Goal: Task Accomplishment & Management: Complete application form

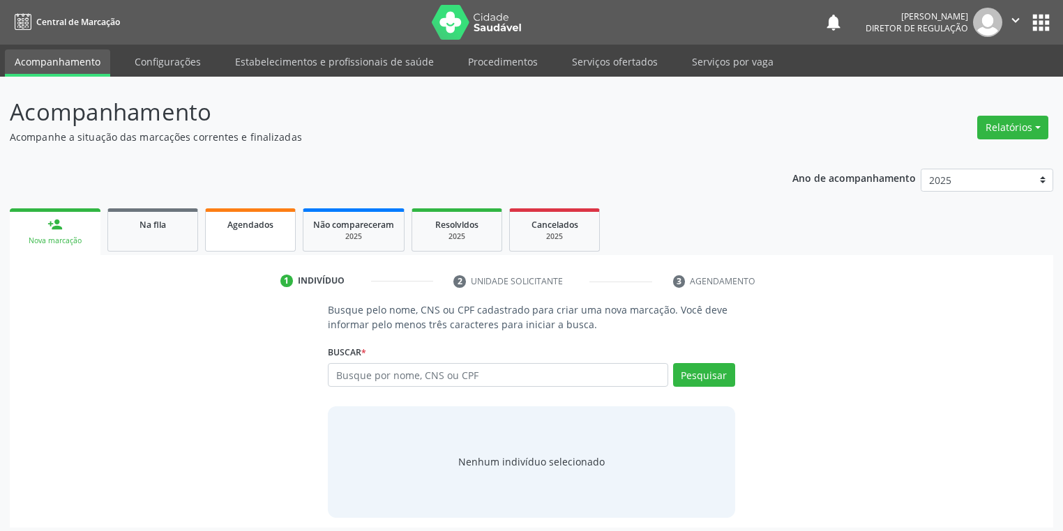
click at [241, 232] on link "Agendados" at bounding box center [250, 230] width 91 height 43
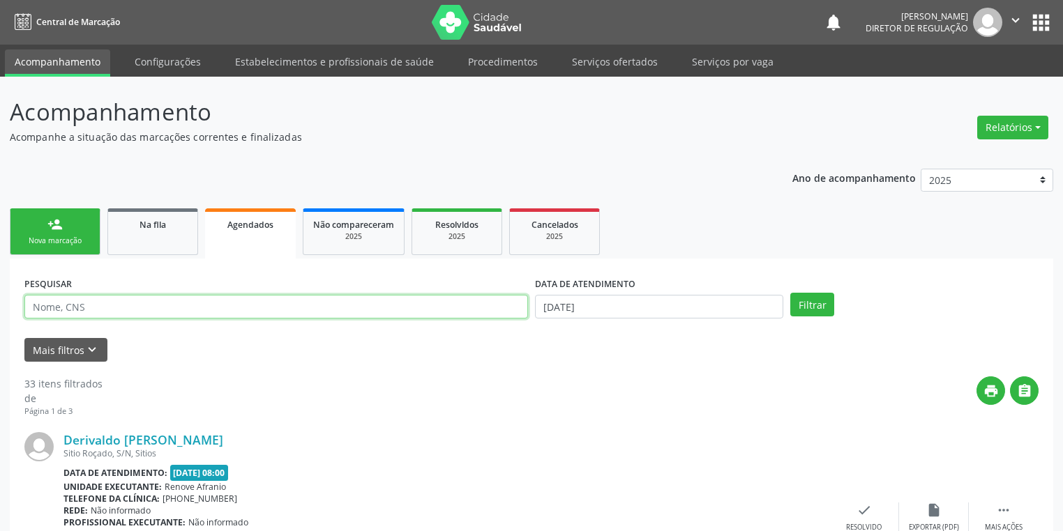
drag, startPoint x: 61, startPoint y: 308, endPoint x: 76, endPoint y: 303, distance: 16.1
click at [61, 308] on input "text" at bounding box center [276, 307] width 504 height 24
type input "[PERSON_NAME]"
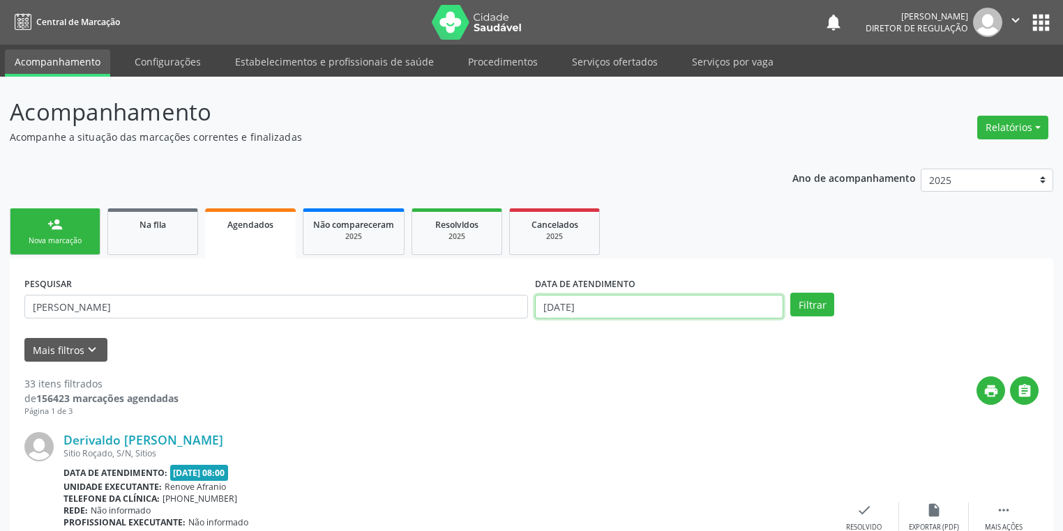
drag, startPoint x: 583, startPoint y: 312, endPoint x: 712, endPoint y: 262, distance: 138.7
click at [583, 312] on input "[DATE]" at bounding box center [659, 307] width 248 height 24
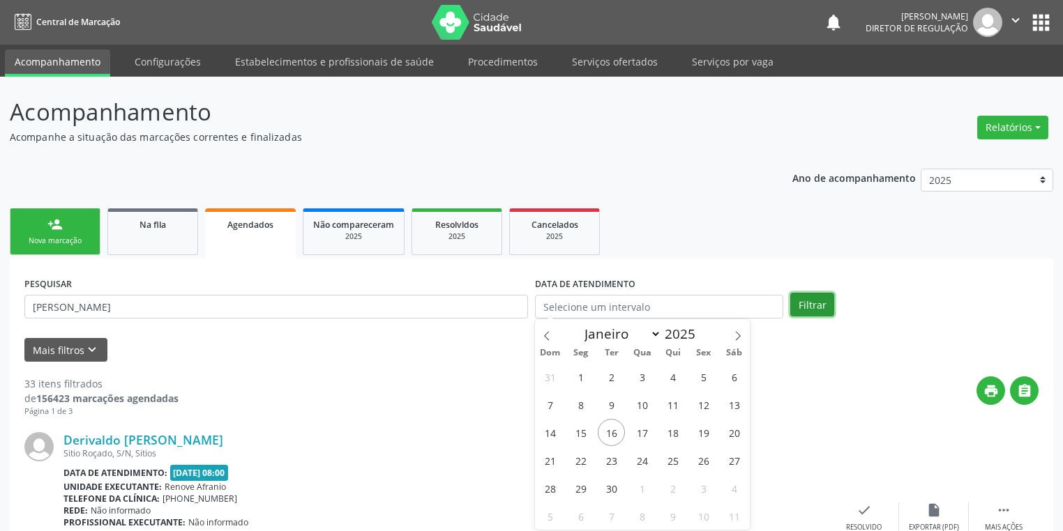
click at [820, 298] on button "Filtrar" at bounding box center [812, 305] width 44 height 24
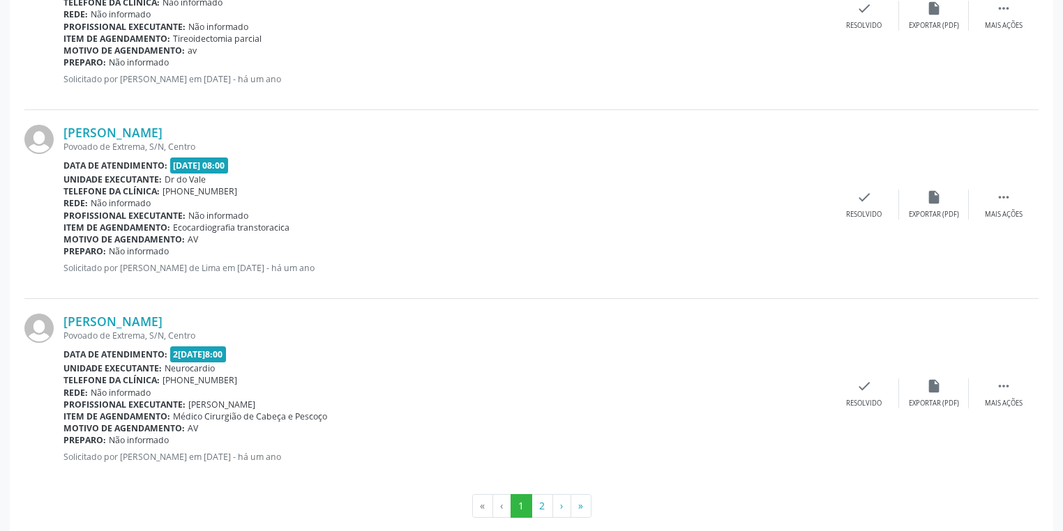
scroll to position [2782, 0]
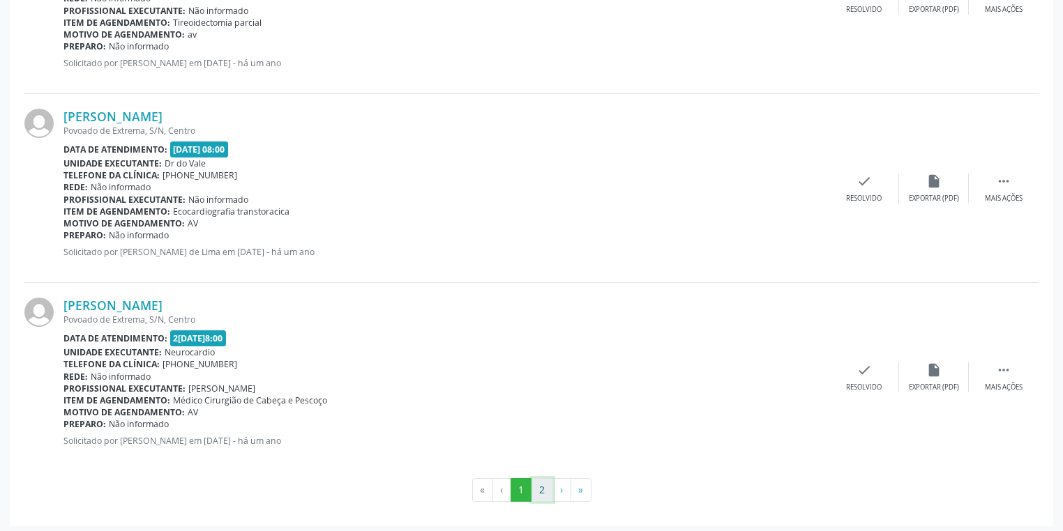
click at [539, 490] on button "2" at bounding box center [542, 490] width 22 height 24
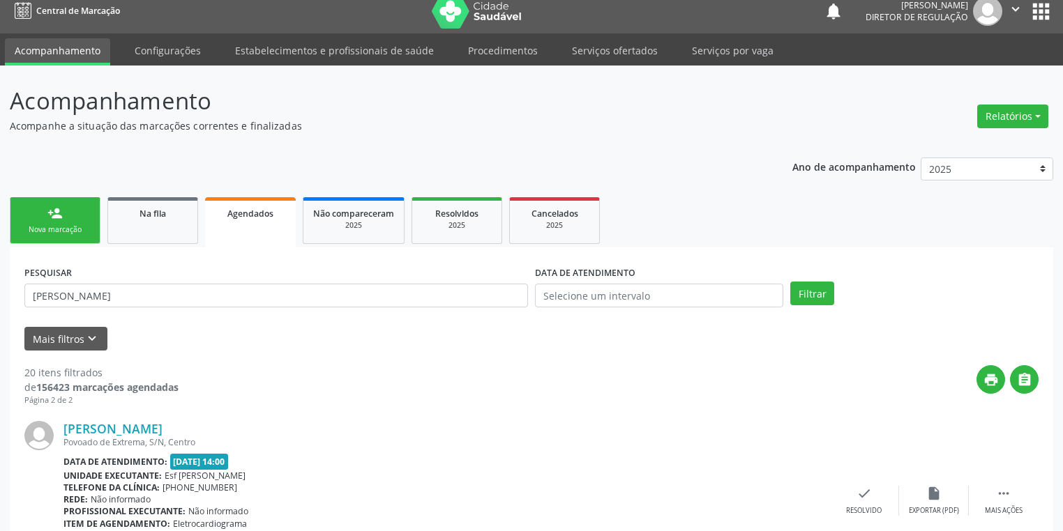
scroll to position [0, 0]
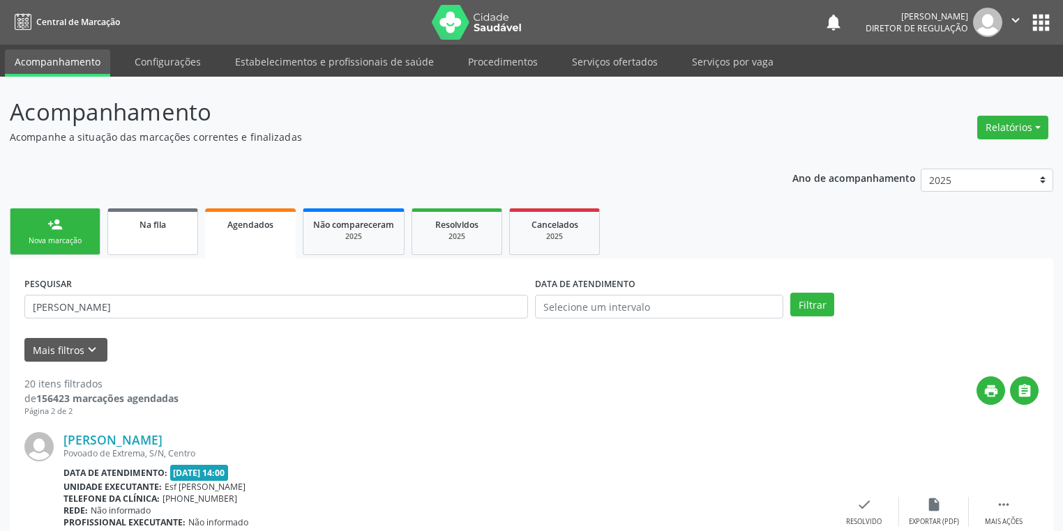
click at [160, 241] on link "Na fila" at bounding box center [152, 232] width 91 height 47
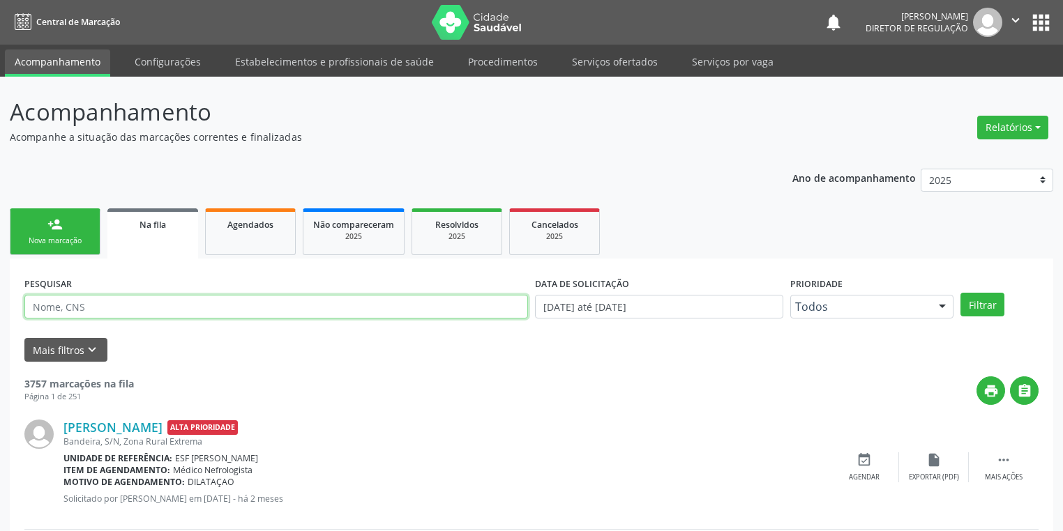
click at [114, 310] on input "text" at bounding box center [276, 307] width 504 height 24
type input "700904903093294"
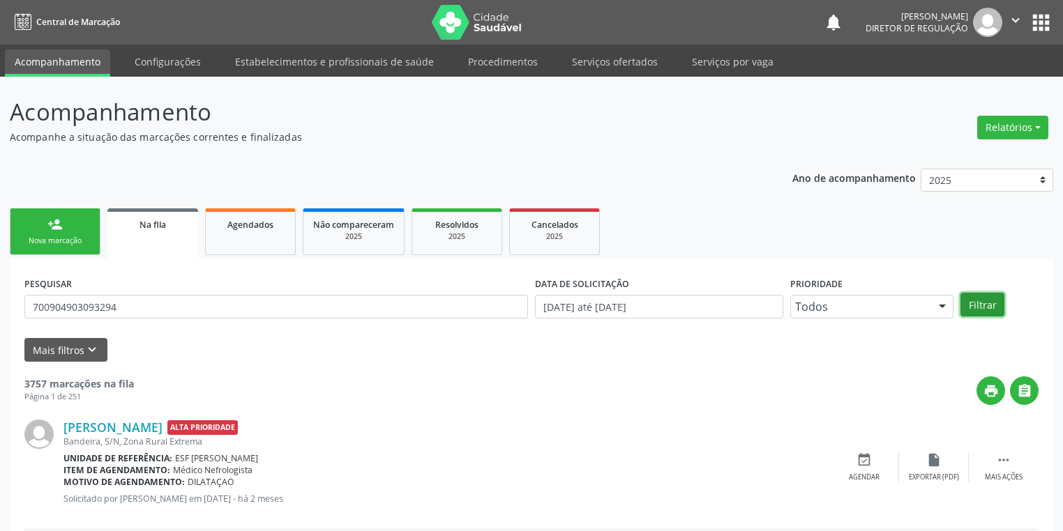
click at [976, 302] on button "Filtrar" at bounding box center [982, 305] width 44 height 24
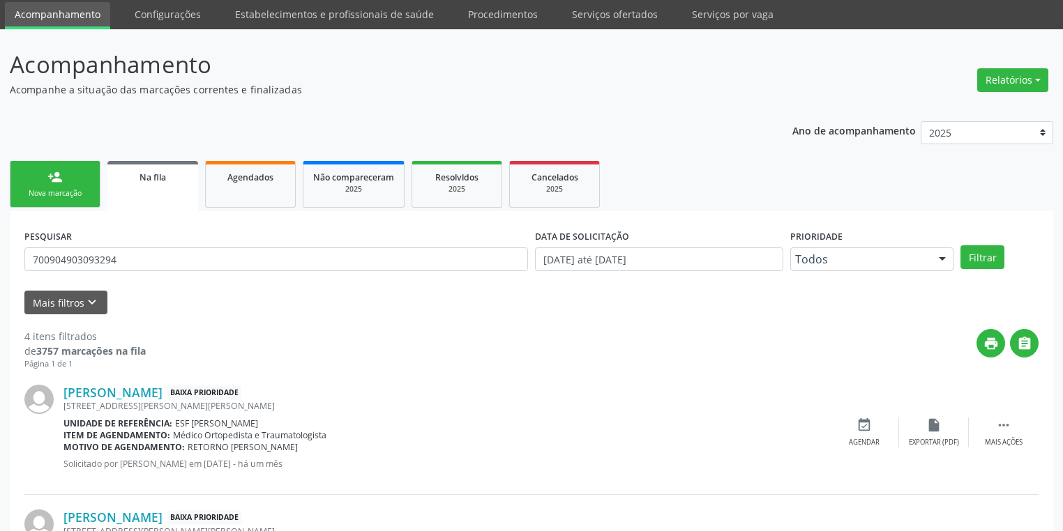
scroll to position [17, 0]
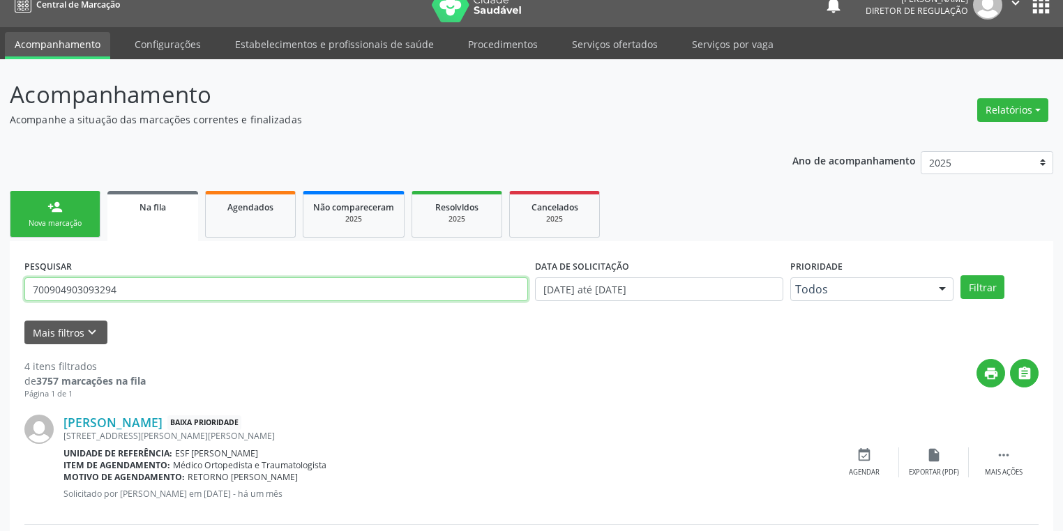
drag, startPoint x: 123, startPoint y: 292, endPoint x: 3, endPoint y: 291, distance: 119.3
click at [3, 291] on div "Acompanhamento Acompanhe a situação das marcações correntes e finalizadas Relat…" at bounding box center [531, 491] width 1063 height 865
click at [75, 214] on link "person_add Nova marcação" at bounding box center [55, 214] width 91 height 47
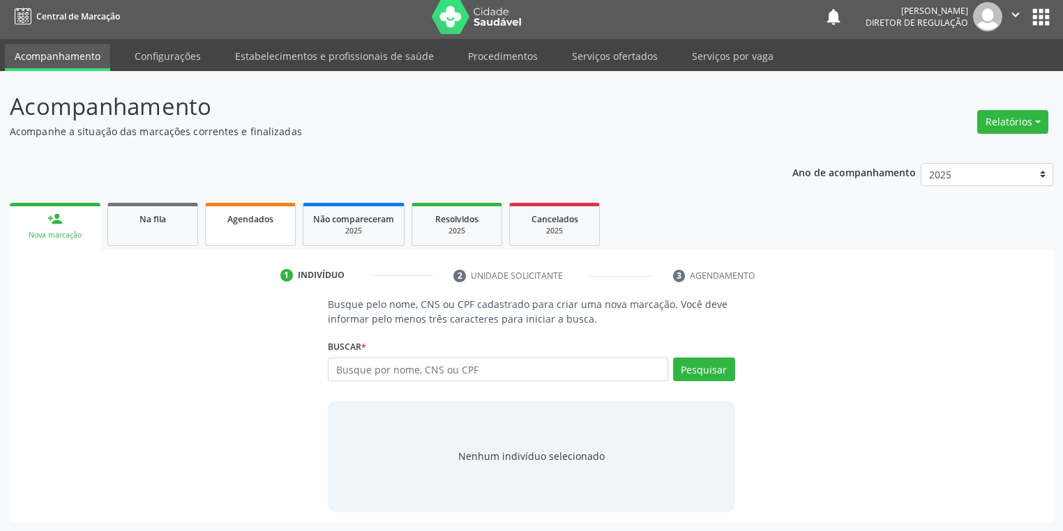
click at [234, 227] on link "Agendados" at bounding box center [250, 224] width 91 height 43
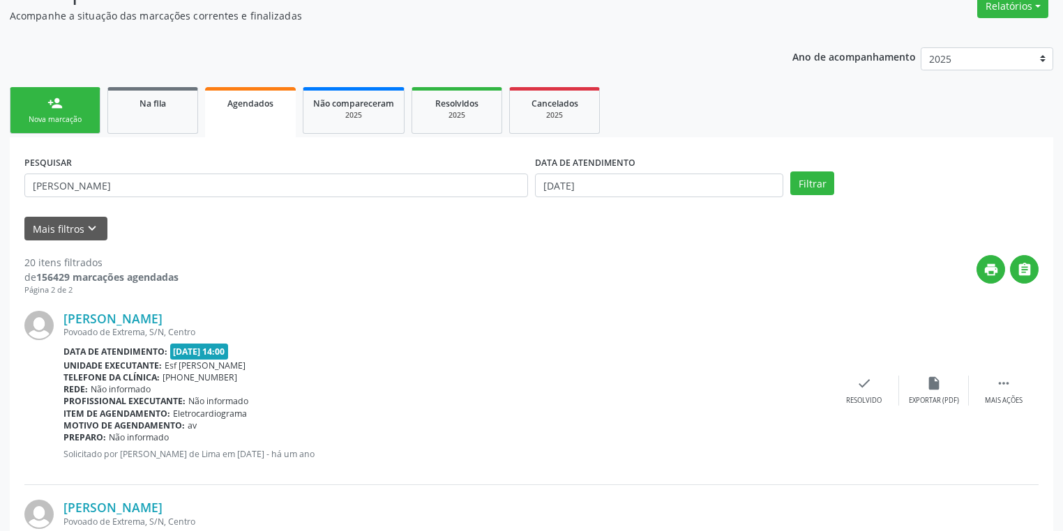
scroll to position [112, 0]
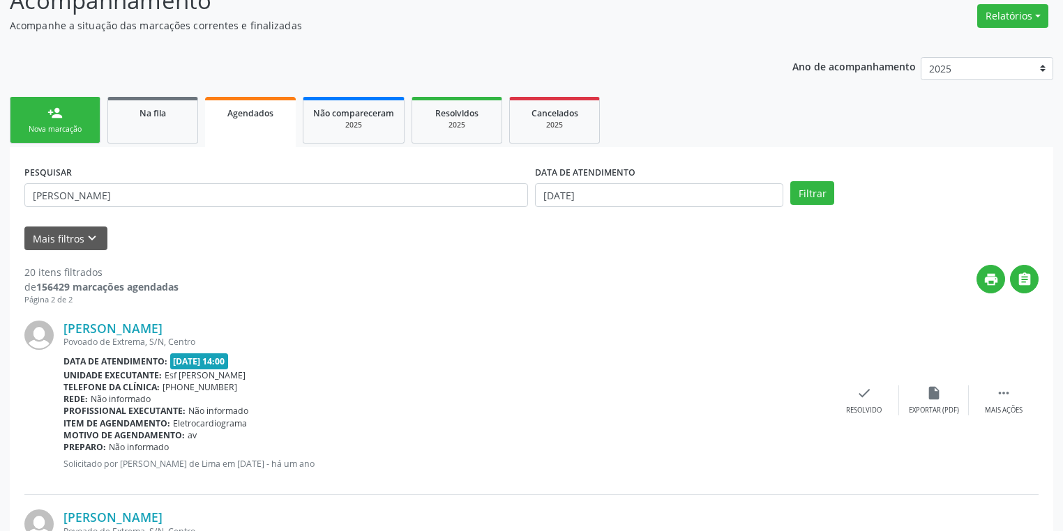
click at [81, 126] on div "Nova marcação" at bounding box center [55, 129] width 70 height 10
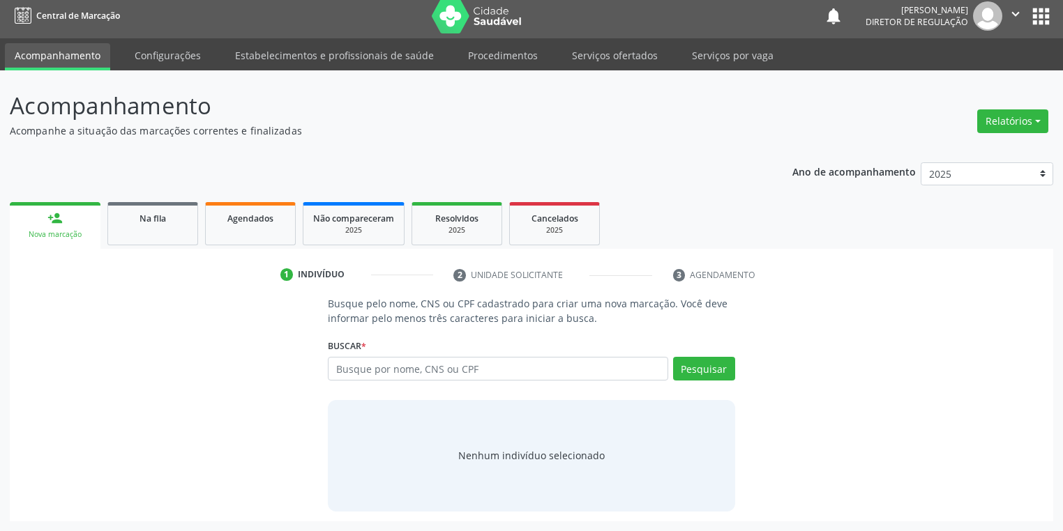
scroll to position [6, 0]
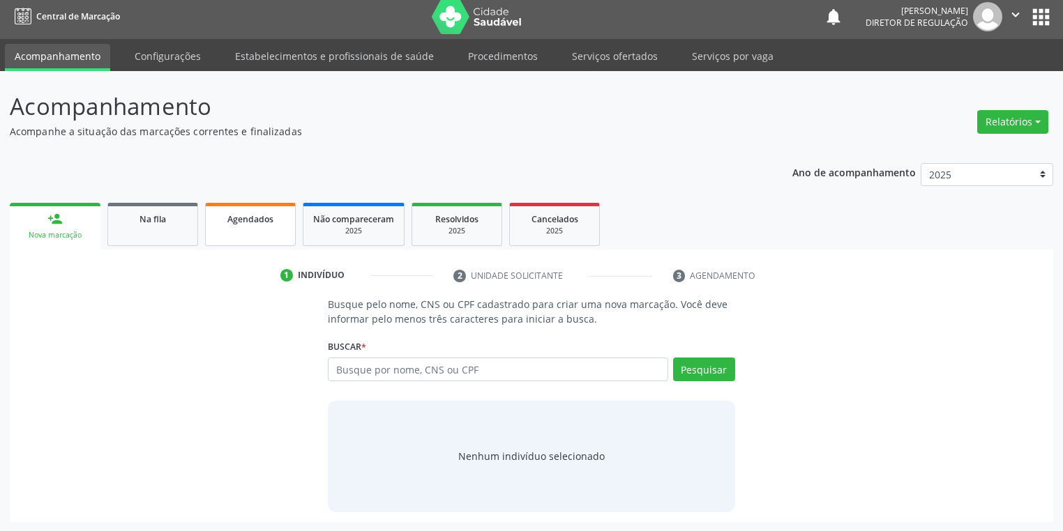
click at [248, 232] on link "Agendados" at bounding box center [250, 224] width 91 height 43
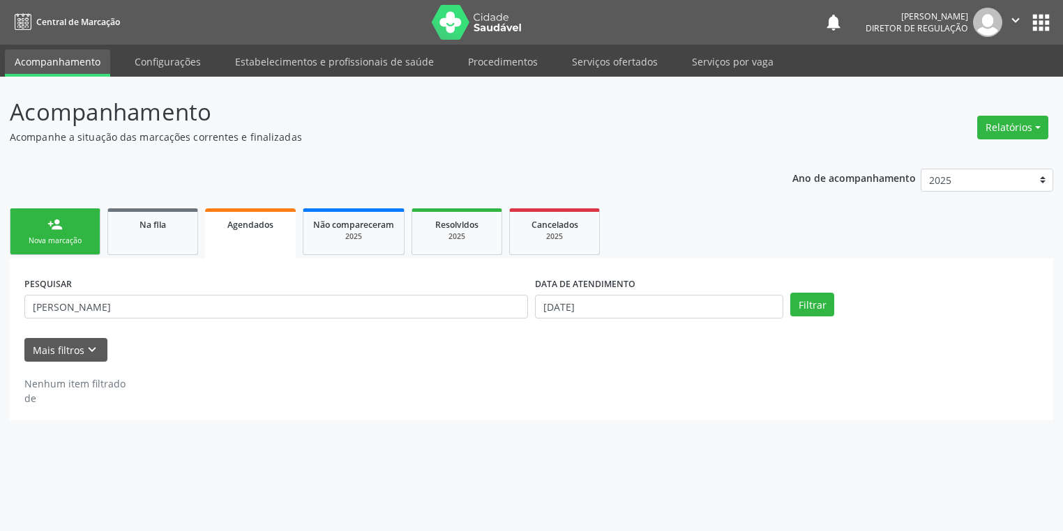
scroll to position [0, 0]
click at [51, 239] on div "Nova marcação" at bounding box center [55, 241] width 70 height 10
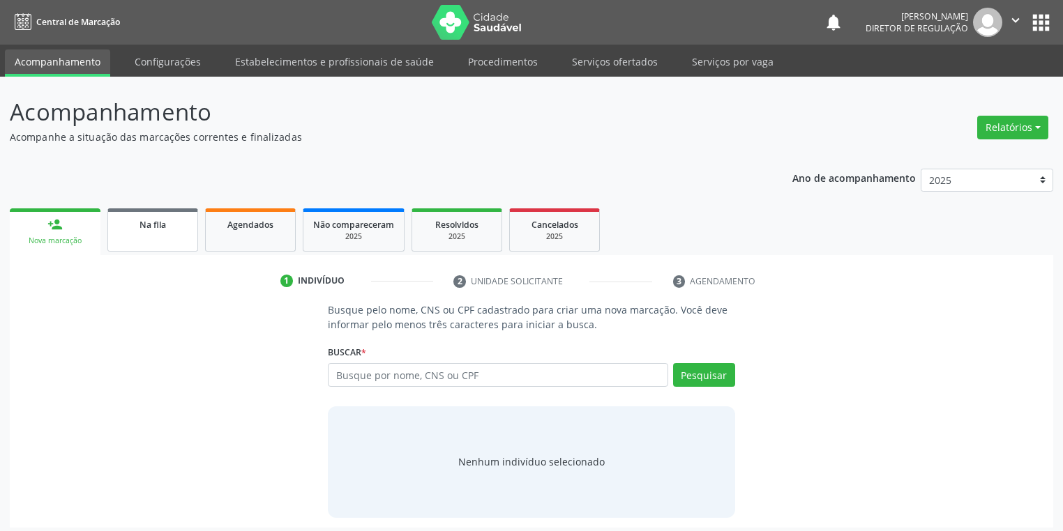
click at [181, 248] on link "Na fila" at bounding box center [152, 230] width 91 height 43
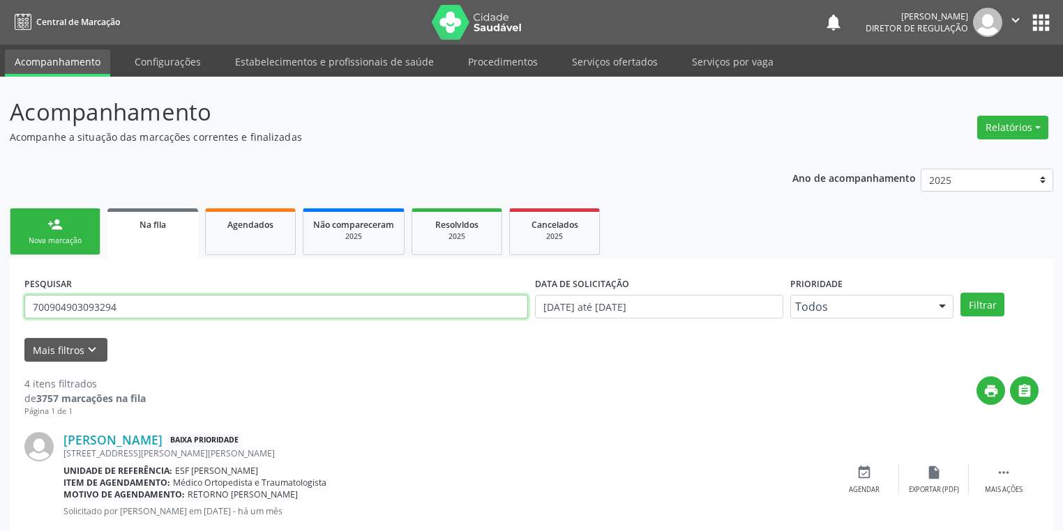
click at [117, 301] on input "700904903093294" at bounding box center [276, 307] width 504 height 24
type input "7"
type input "708600570964681"
click at [988, 302] on button "Filtrar" at bounding box center [982, 305] width 44 height 24
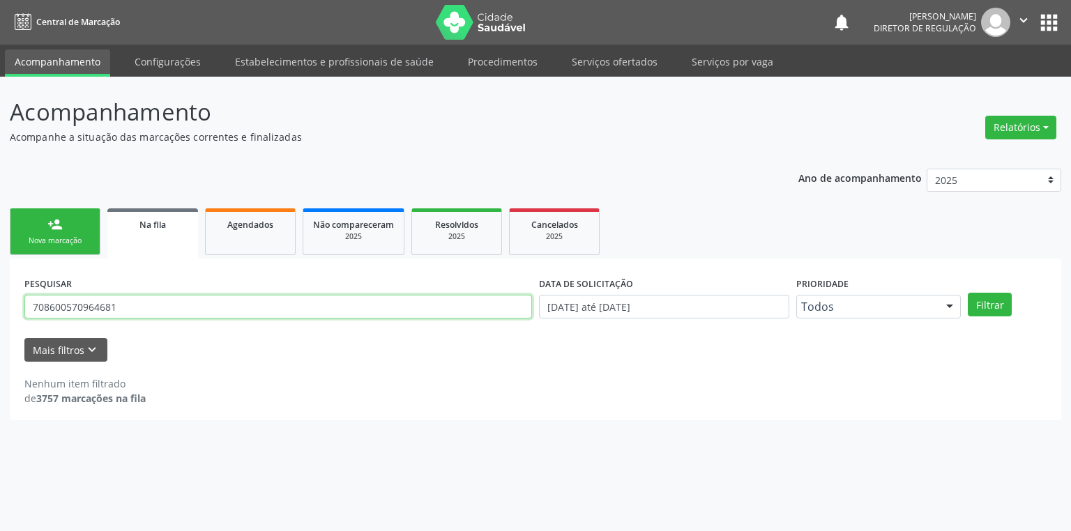
drag, startPoint x: 122, startPoint y: 306, endPoint x: 0, endPoint y: 312, distance: 122.2
click at [0, 312] on div "Acompanhamento Acompanhe a situação das marcações correntes e finalizadas Relat…" at bounding box center [535, 304] width 1071 height 455
click at [87, 239] on div "Nova marcação" at bounding box center [55, 241] width 70 height 10
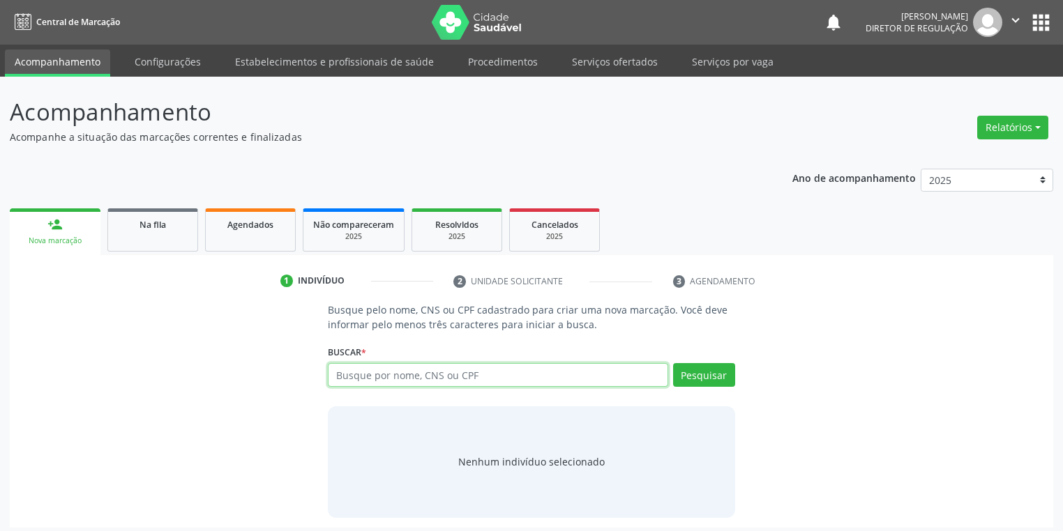
click at [364, 369] on input "text" at bounding box center [498, 375] width 340 height 24
paste input "708600570964681"
type input "708600570964681"
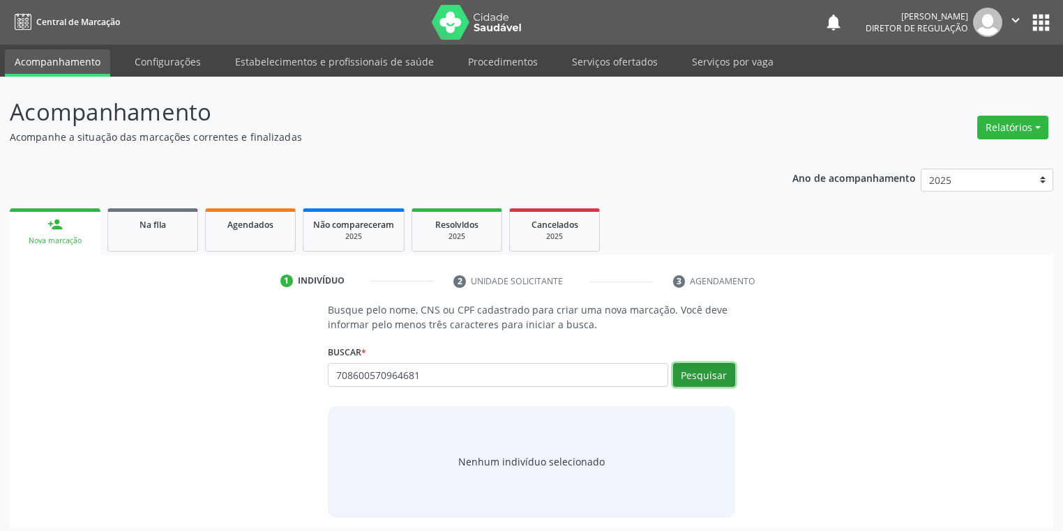
click at [706, 372] on button "Pesquisar" at bounding box center [704, 375] width 62 height 24
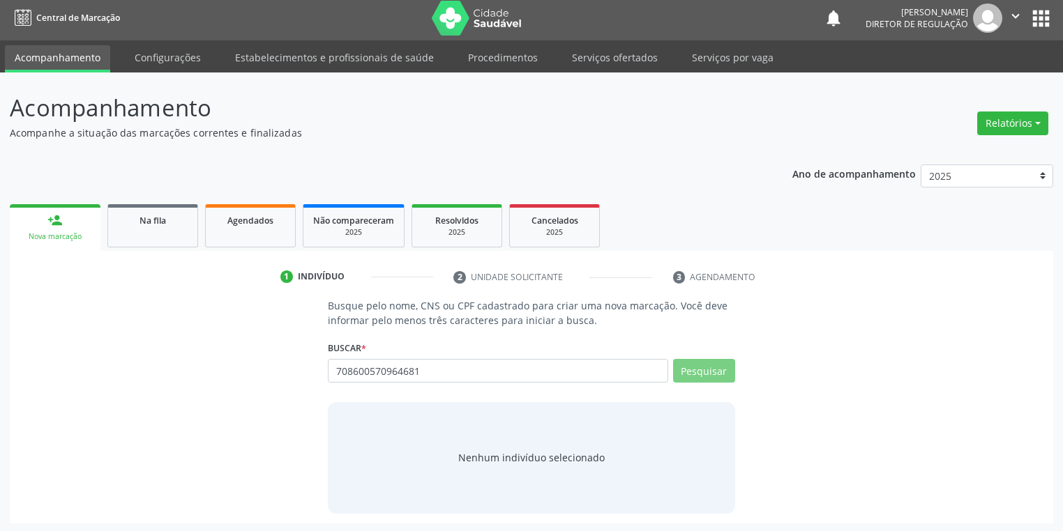
scroll to position [6, 0]
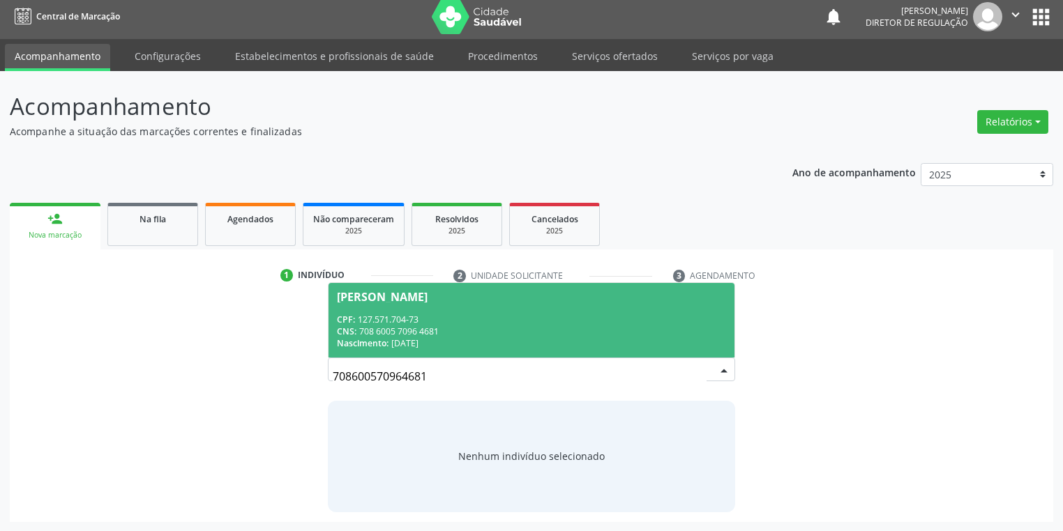
click at [456, 329] on div "CNS: 708 6005 7096 4681" at bounding box center [531, 332] width 389 height 12
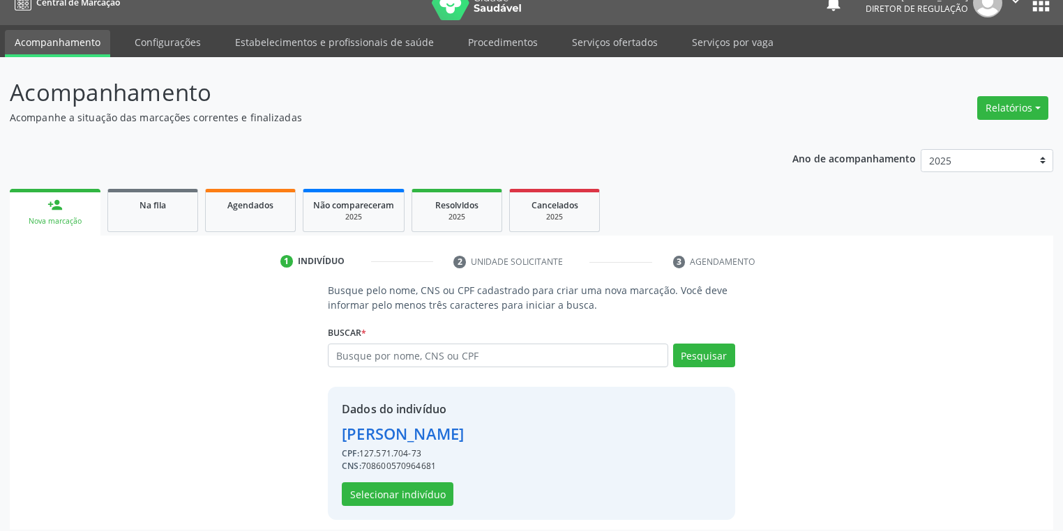
scroll to position [27, 0]
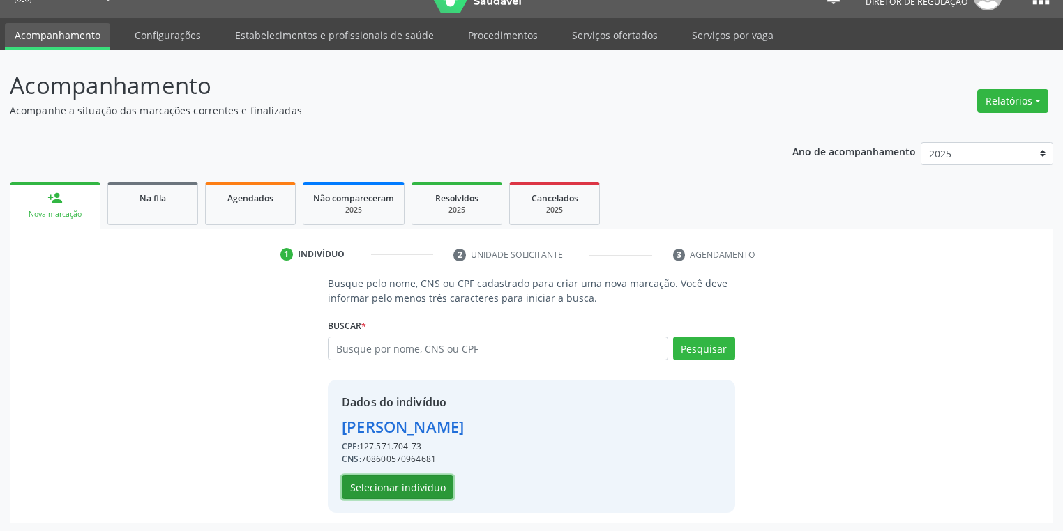
click at [392, 485] on button "Selecionar indivíduo" at bounding box center [398, 488] width 112 height 24
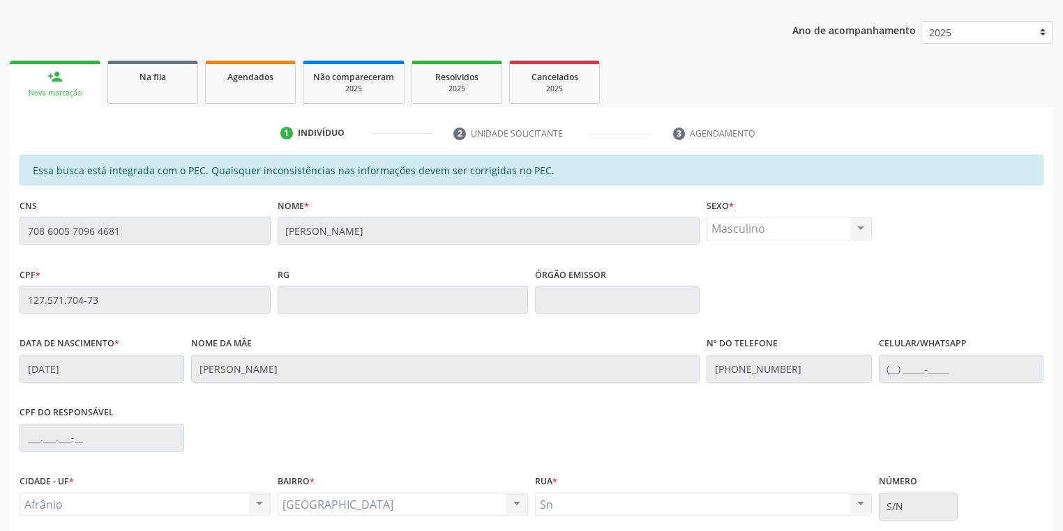
scroll to position [264, 0]
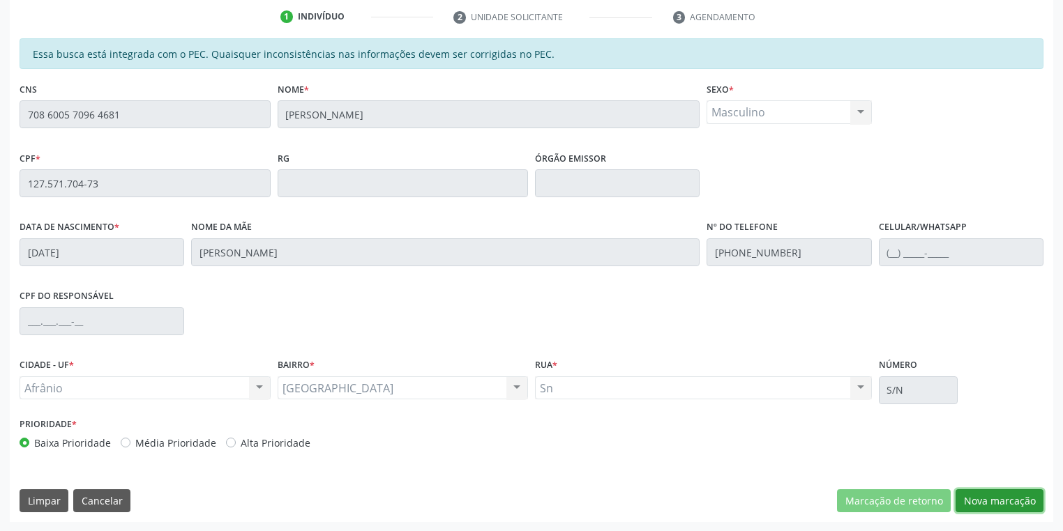
click at [968, 496] on button "Nova marcação" at bounding box center [1000, 502] width 88 height 24
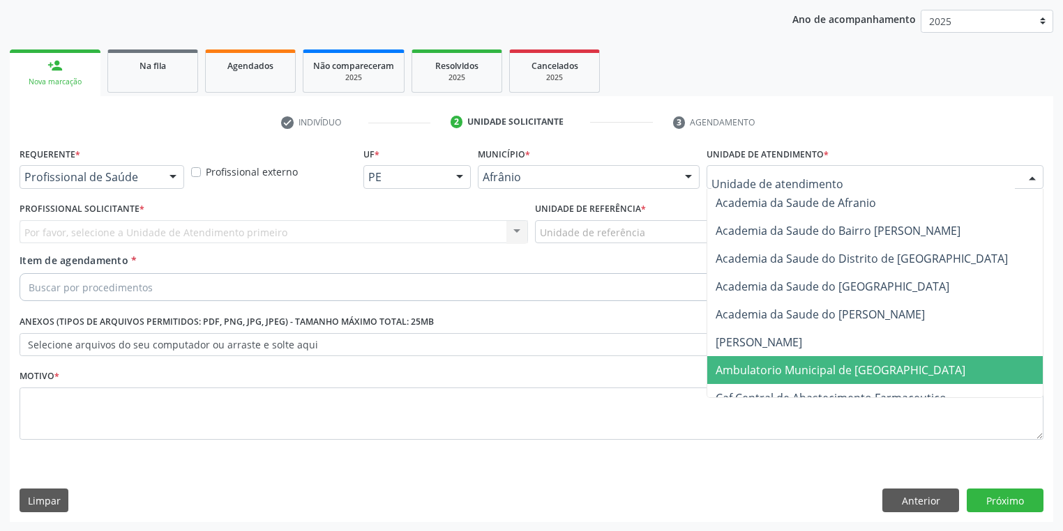
click at [723, 373] on span "Ambulatorio Municipal de [GEOGRAPHIC_DATA]" at bounding box center [841, 370] width 250 height 15
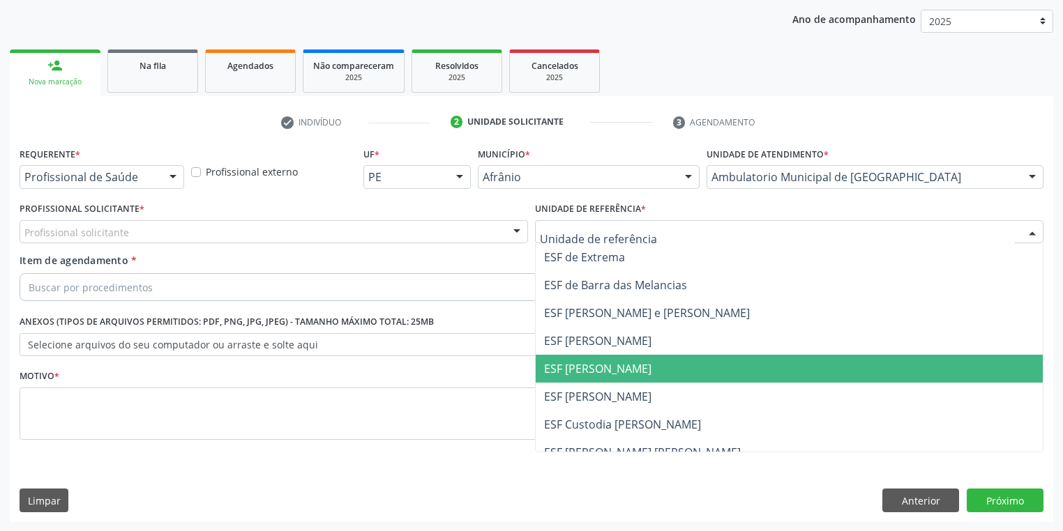
click at [591, 375] on span "ESF [PERSON_NAME]" at bounding box center [597, 368] width 107 height 15
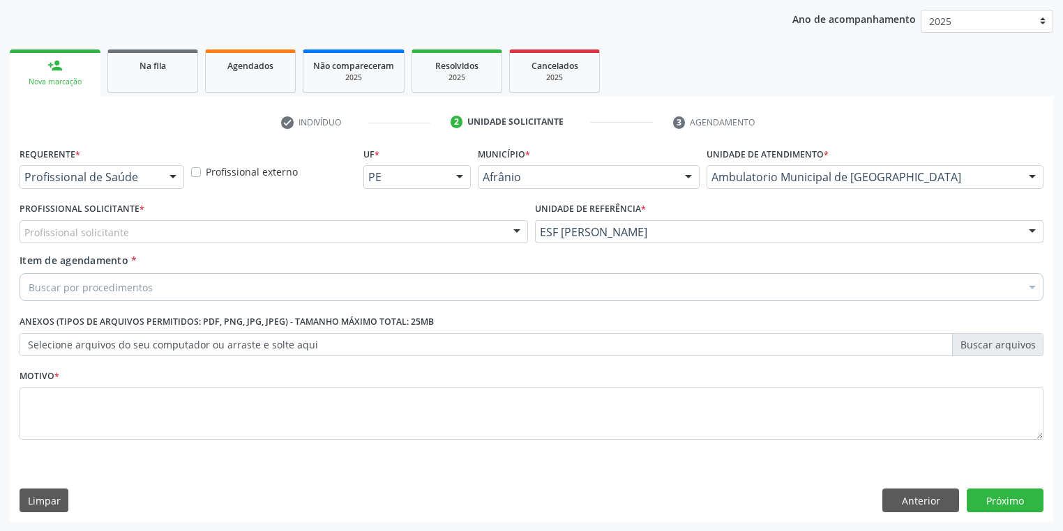
click at [122, 240] on div "Profissional solicitante" at bounding box center [274, 232] width 508 height 24
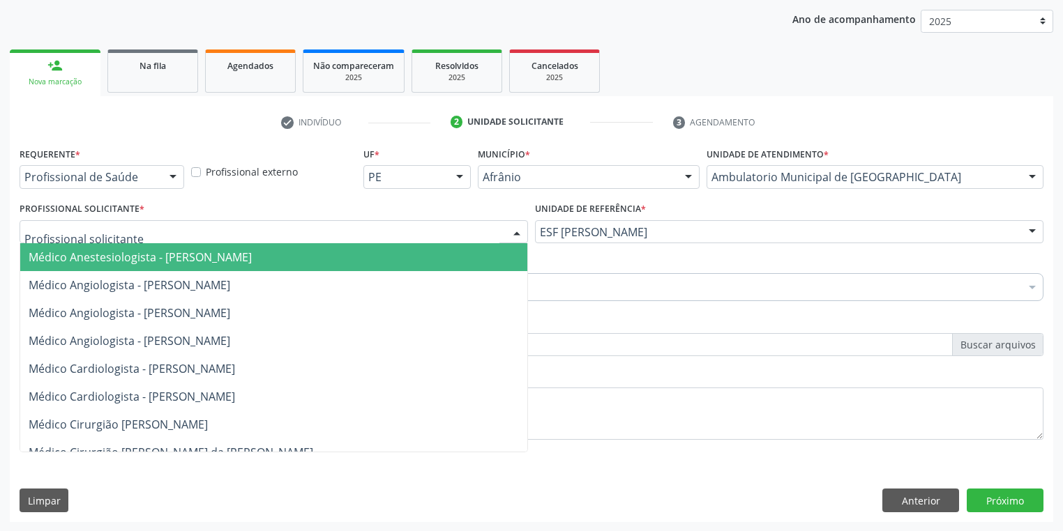
click at [117, 265] on span "Médico Anestesiologista - [PERSON_NAME]" at bounding box center [273, 257] width 507 height 28
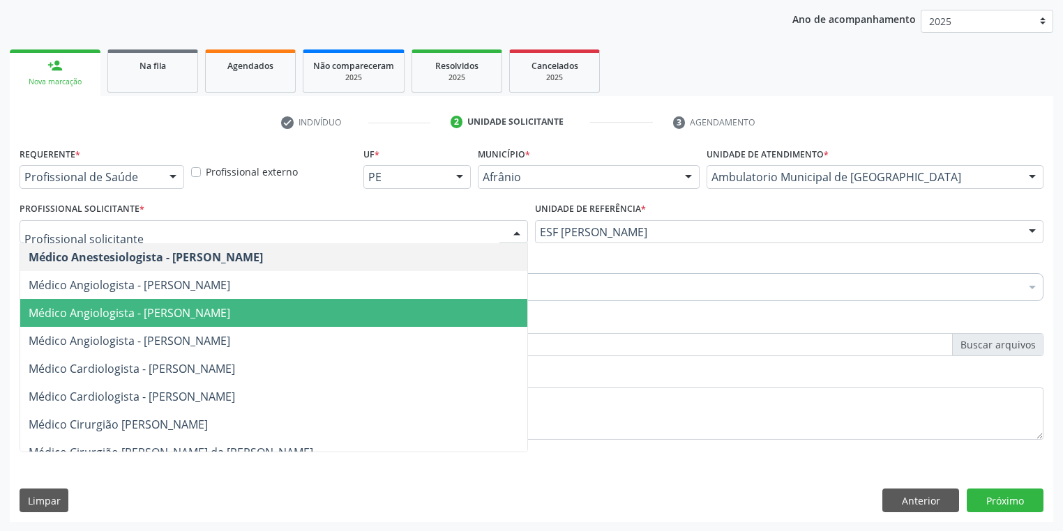
drag, startPoint x: 165, startPoint y: 306, endPoint x: 139, endPoint y: 314, distance: 26.9
click at [165, 307] on span "Médico Angiologista - [PERSON_NAME]" at bounding box center [130, 313] width 202 height 15
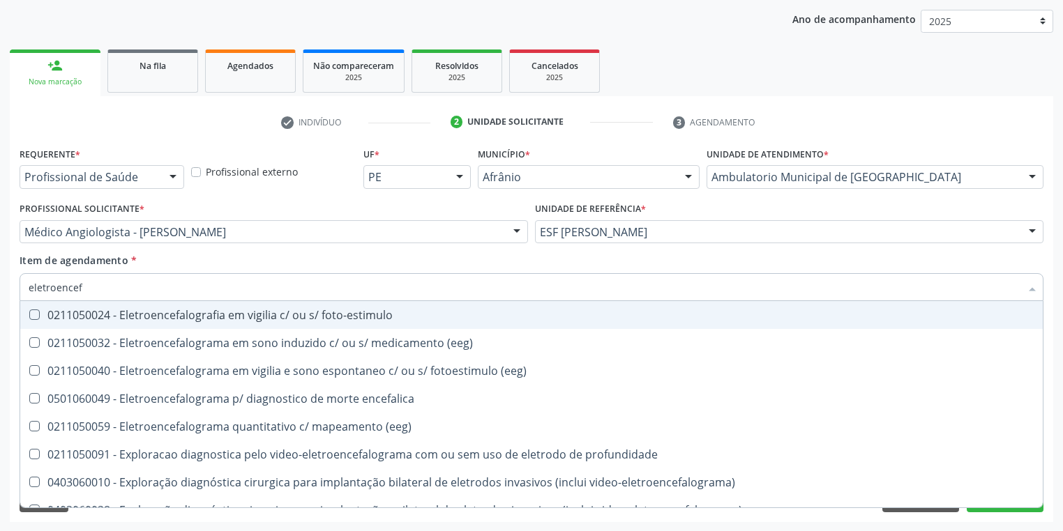
type input "eletroencefa"
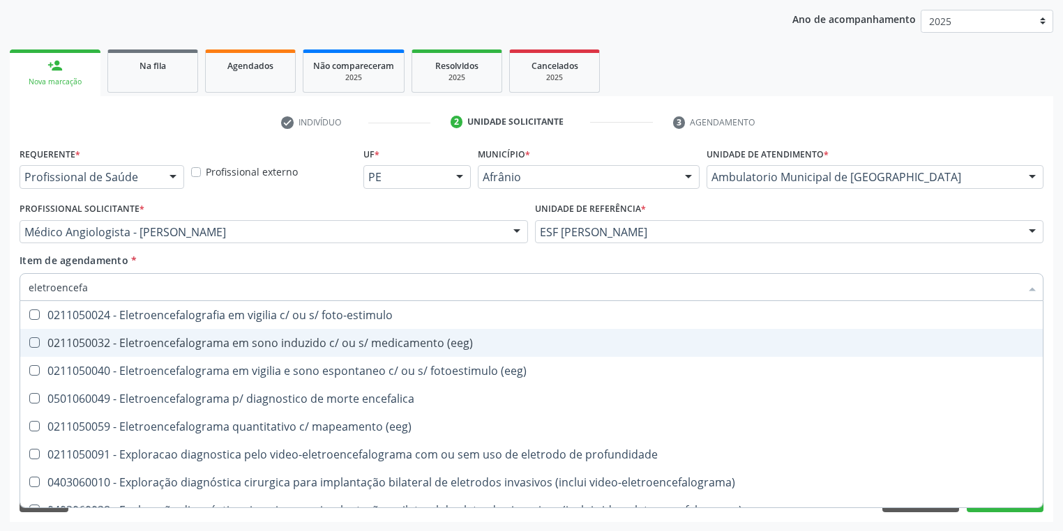
click at [98, 338] on div "0211050032 - Eletroencefalograma em sono induzido c/ ou s/ medicamento (eeg)" at bounding box center [532, 343] width 1006 height 11
checkbox \(eeg\) "true"
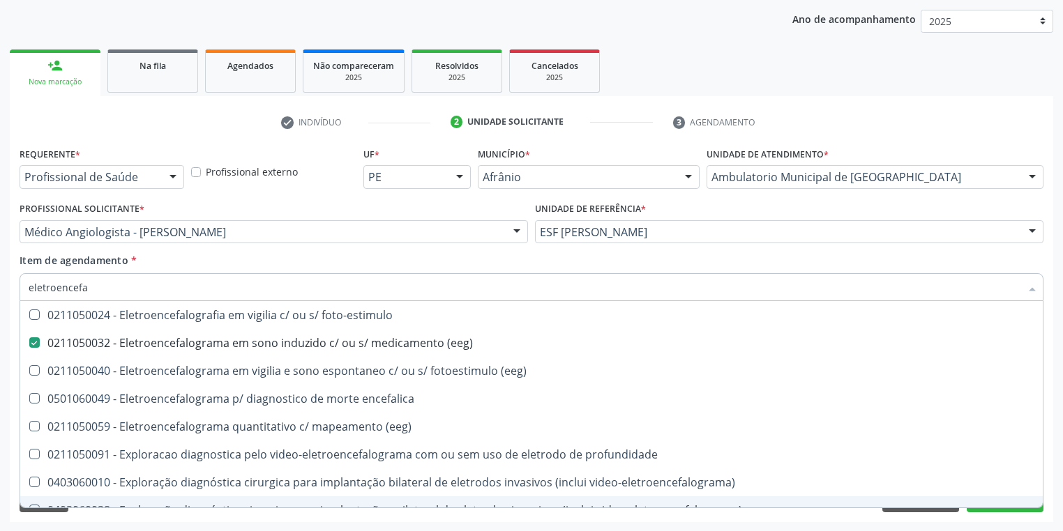
click at [101, 518] on div "Requerente * Profissional de Saúde Profissional de Saúde Paciente Nenhum result…" at bounding box center [531, 333] width 1043 height 379
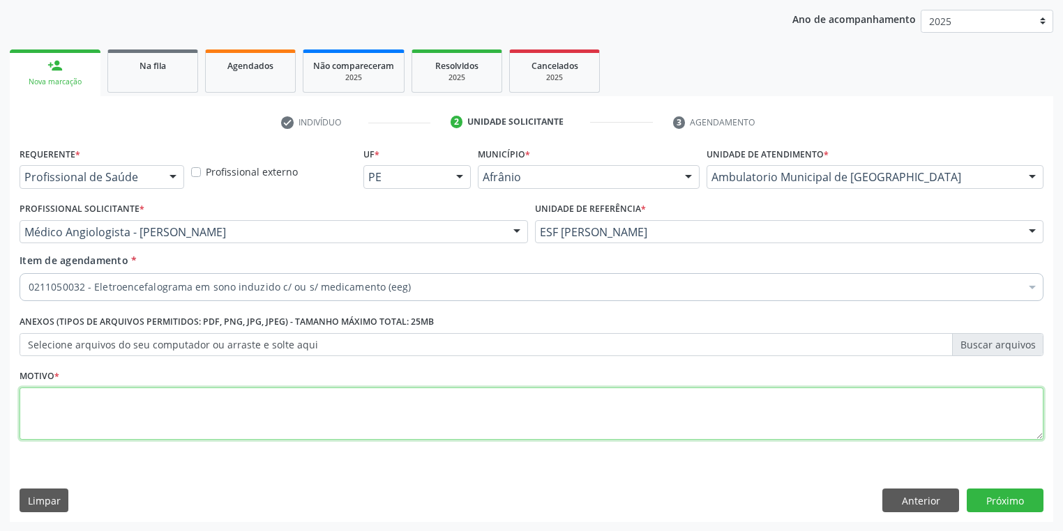
click at [92, 398] on textarea at bounding box center [532, 414] width 1024 height 53
type textarea "*"
click at [1002, 505] on button "Próximo" at bounding box center [1005, 501] width 77 height 24
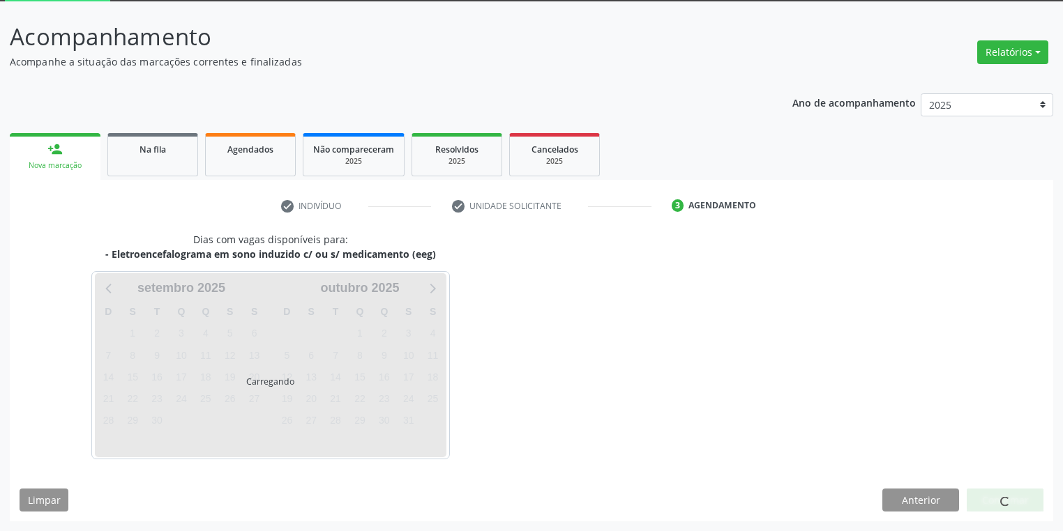
scroll to position [75, 0]
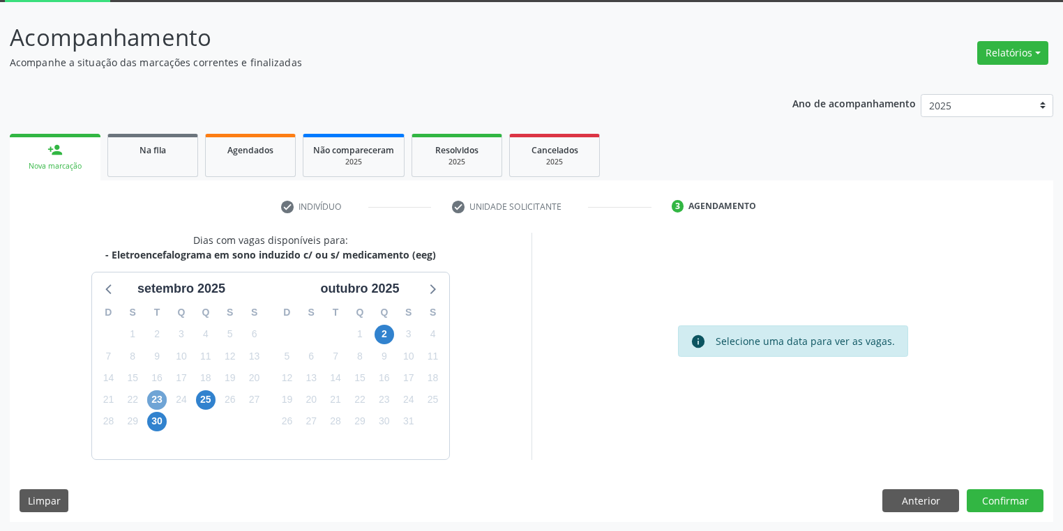
click at [155, 397] on span "23" at bounding box center [157, 401] width 20 height 20
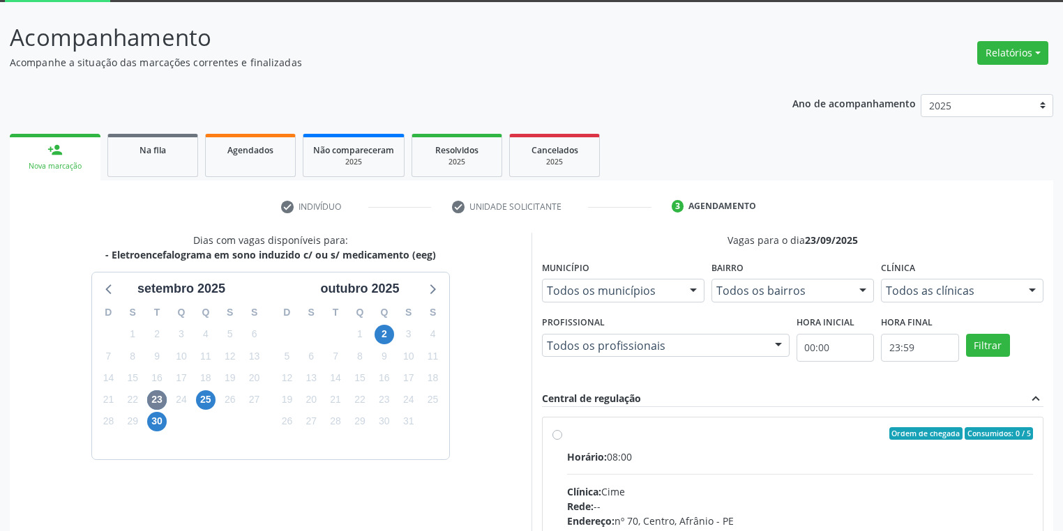
click at [745, 485] on div "Clínica: Cime" at bounding box center [800, 492] width 466 height 15
click at [562, 440] on input "Ordem de chegada Consumidos: 0 / 5 Horário: 08:00 Clínica: Cime Rede: -- Endere…" at bounding box center [557, 434] width 10 height 13
radio input "true"
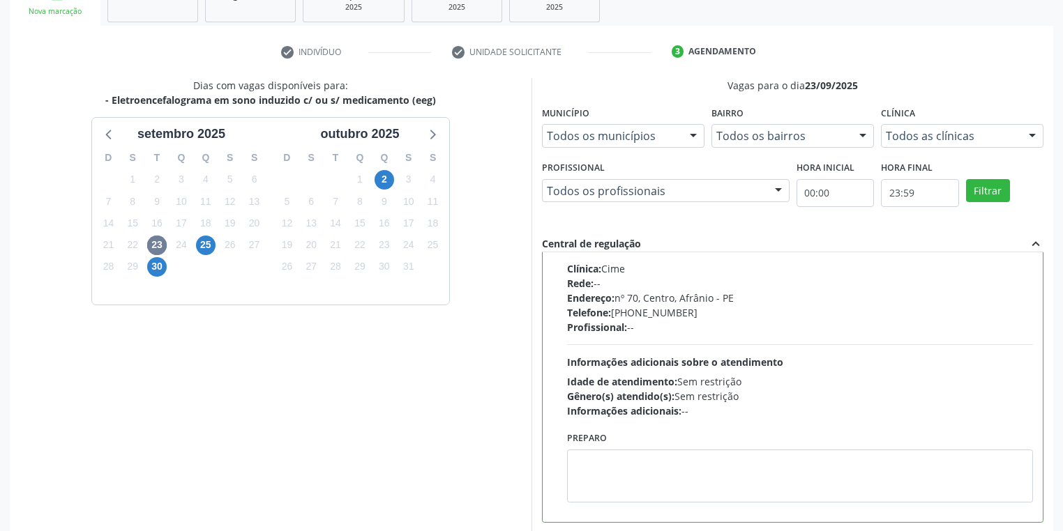
scroll to position [301, 0]
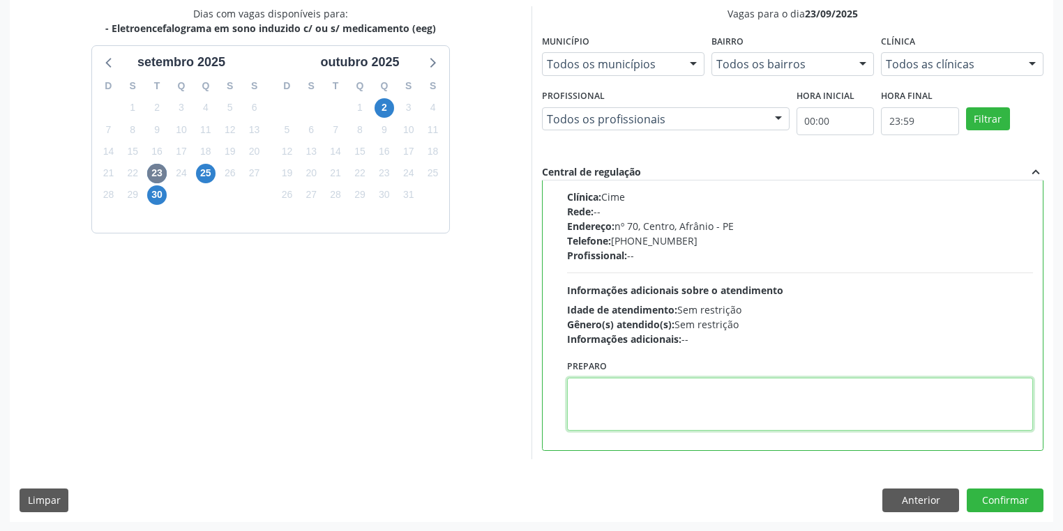
click at [683, 402] on textarea at bounding box center [800, 404] width 466 height 53
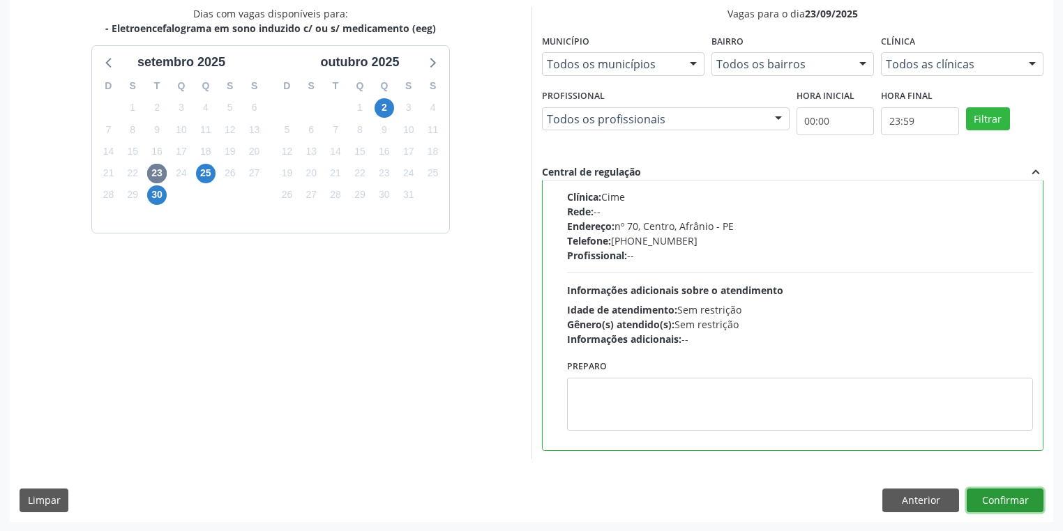
click at [986, 495] on button "Confirmar" at bounding box center [1005, 501] width 77 height 24
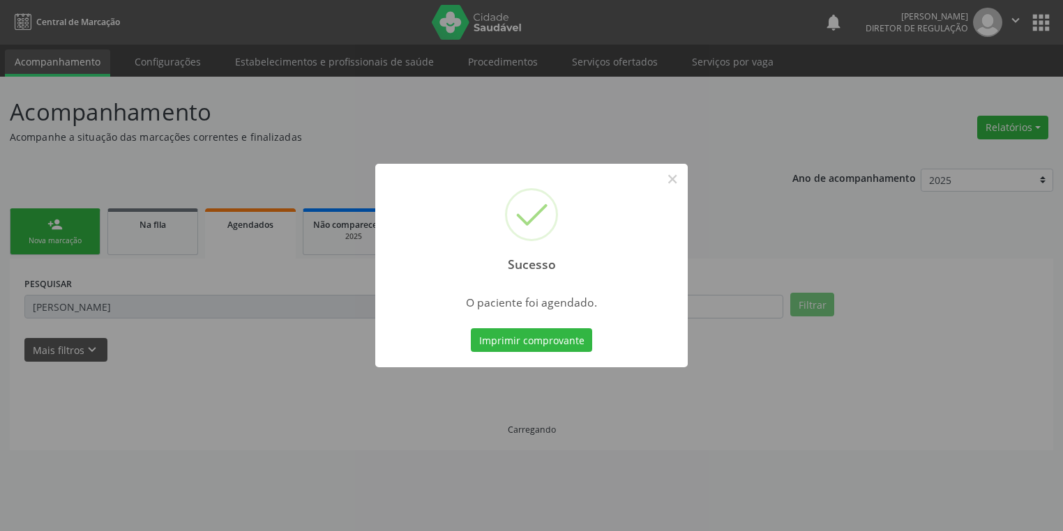
scroll to position [0, 0]
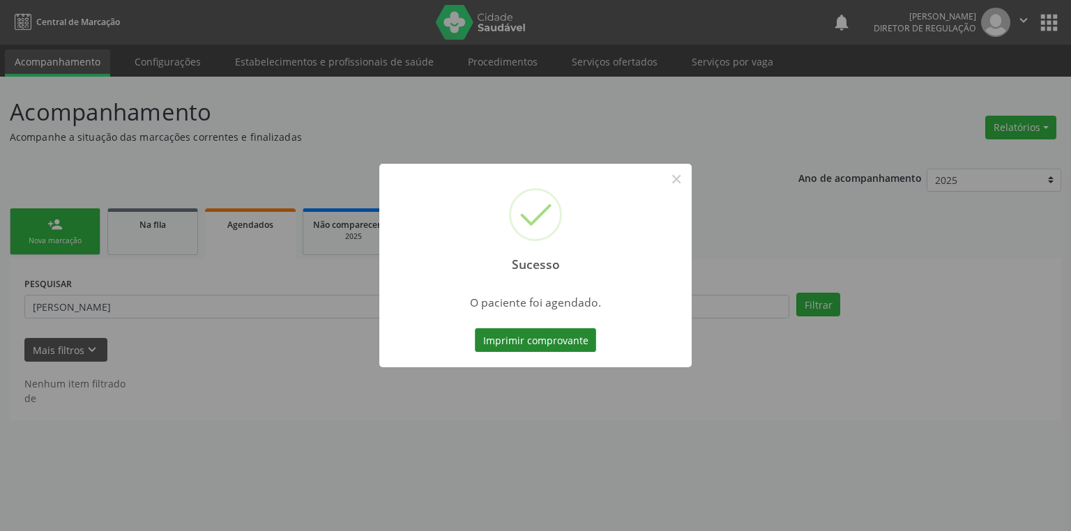
click at [547, 333] on button "Imprimir comprovante" at bounding box center [535, 341] width 121 height 24
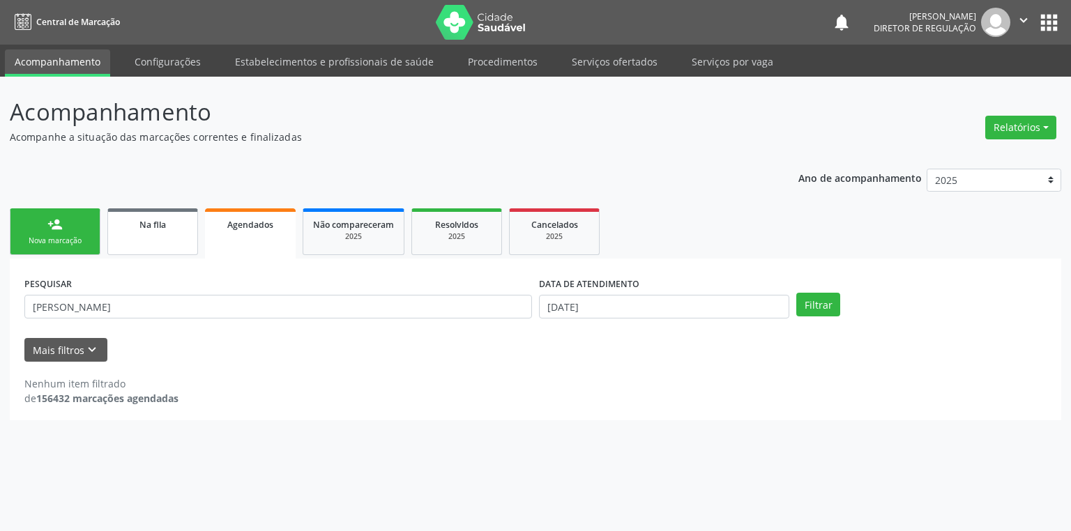
click at [158, 235] on link "Na fila" at bounding box center [152, 232] width 91 height 47
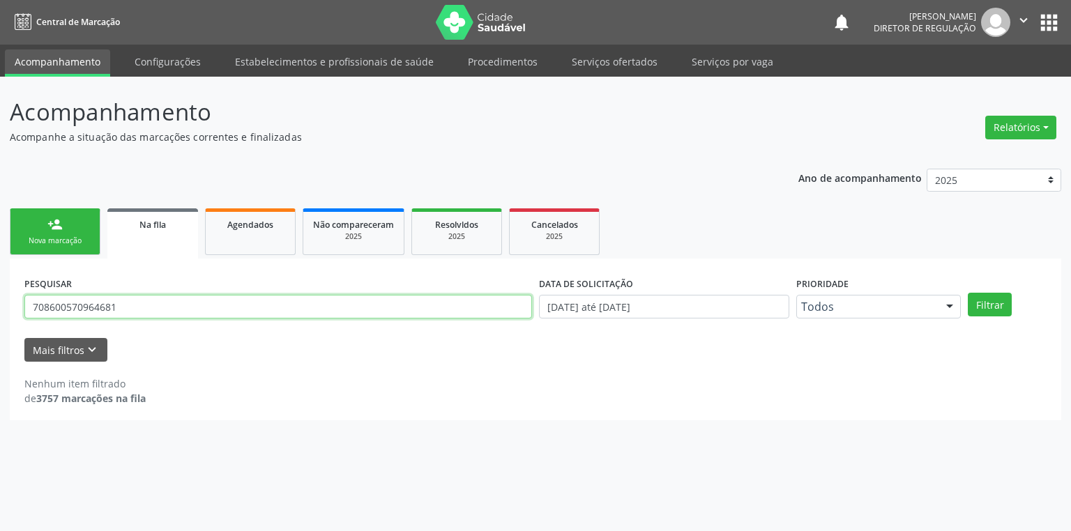
click at [135, 307] on input "708600570964681" at bounding box center [278, 307] width 508 height 24
type input "7"
type input "700000564151003"
click at [979, 304] on button "Filtrar" at bounding box center [990, 305] width 44 height 24
drag, startPoint x: 128, startPoint y: 312, endPoint x: 3, endPoint y: 315, distance: 124.2
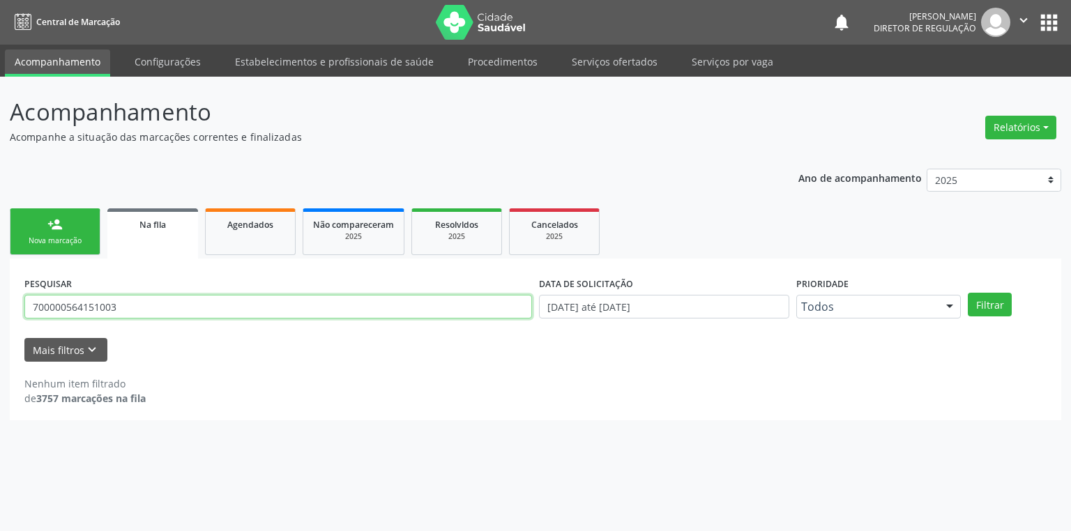
click at [8, 314] on div "Acompanhamento Acompanhe a situação das marcações correntes e finalizadas Relat…" at bounding box center [535, 304] width 1071 height 455
click at [30, 233] on link "person_add Nova marcação" at bounding box center [55, 232] width 91 height 47
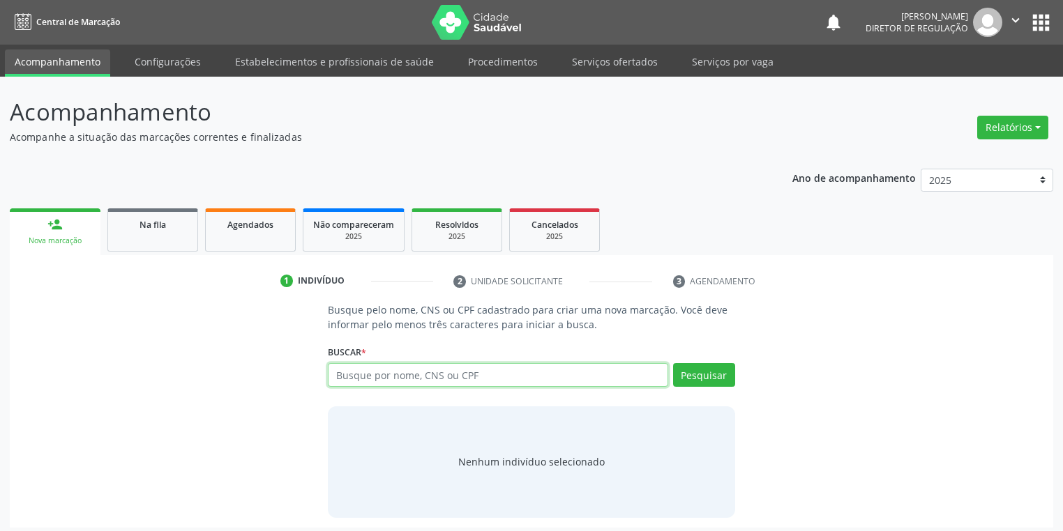
click at [414, 377] on input "text" at bounding box center [498, 375] width 340 height 24
paste input "700000564151003"
type input "700000564151003"
click at [706, 375] on button "Pesquisar" at bounding box center [704, 375] width 62 height 24
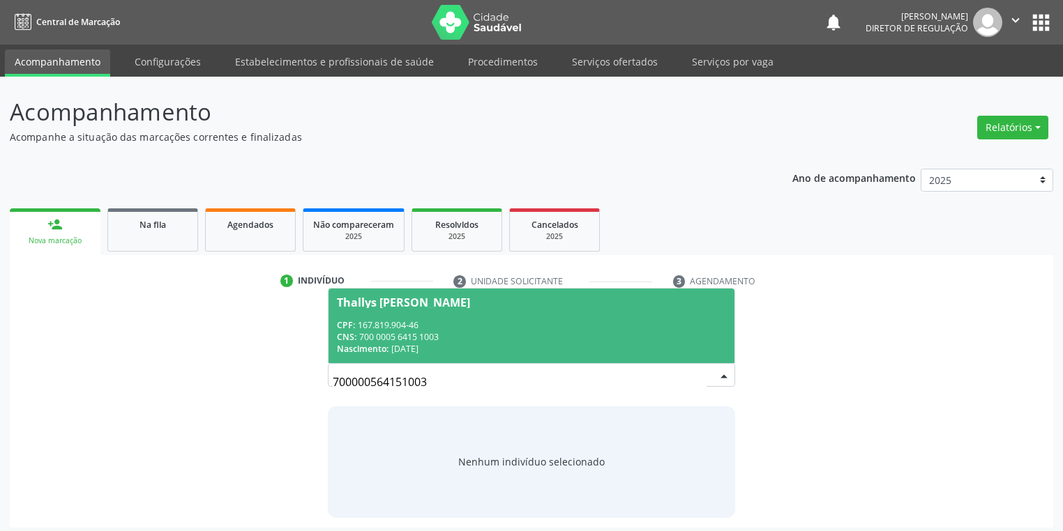
click at [430, 313] on span "Thallys [PERSON_NAME] CPF: 167.819.904-46 CNS: 700 0005 6415 1003 Nascimento: […" at bounding box center [532, 326] width 406 height 75
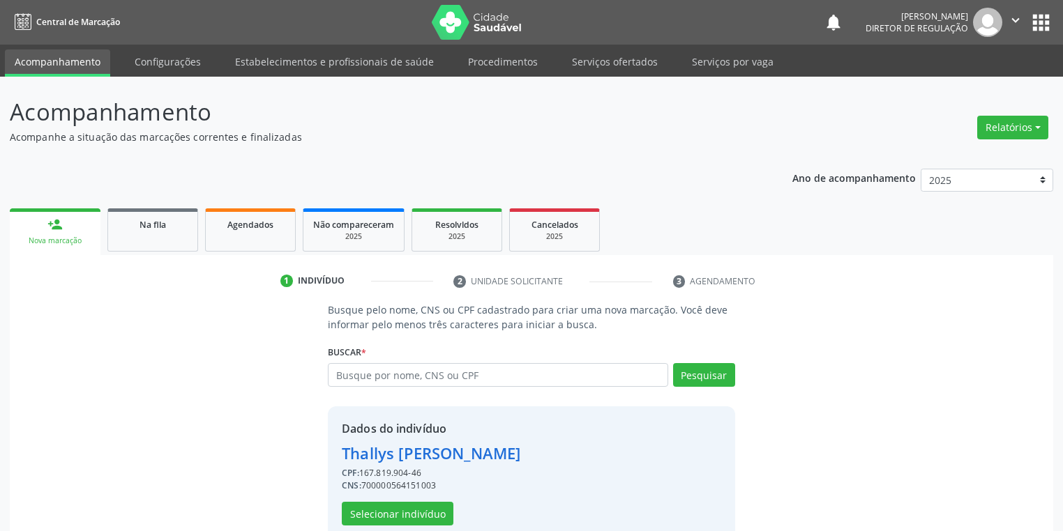
scroll to position [27, 0]
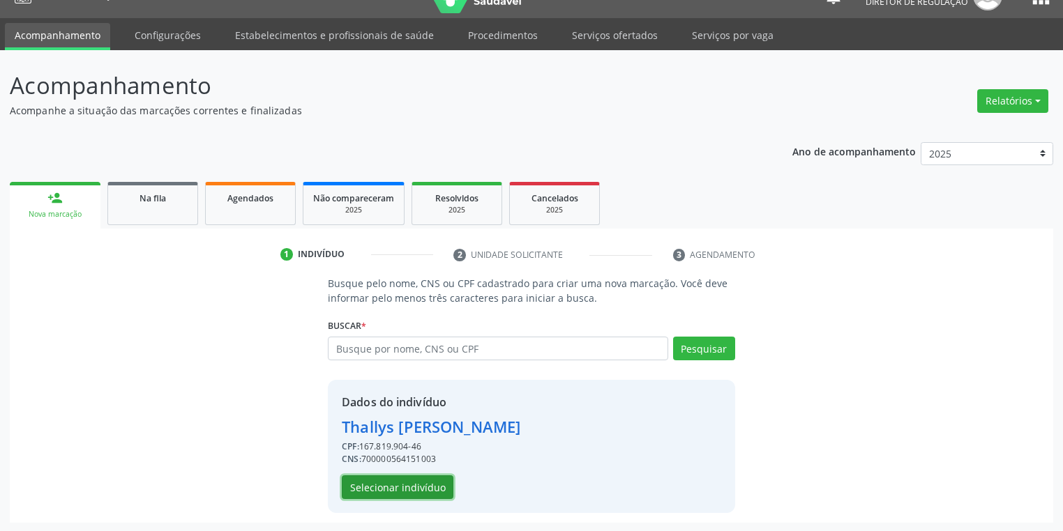
click at [389, 488] on button "Selecionar indivíduo" at bounding box center [398, 488] width 112 height 24
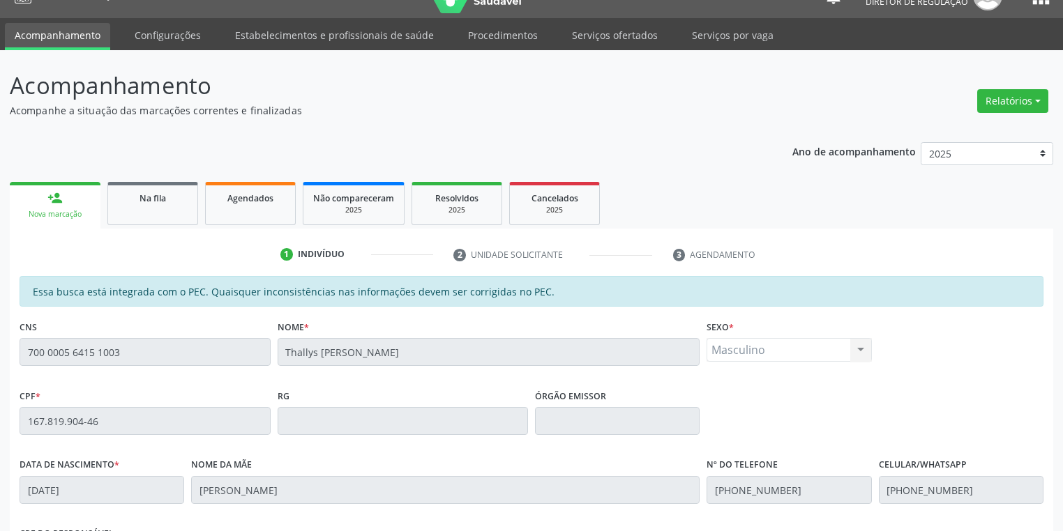
scroll to position [264, 0]
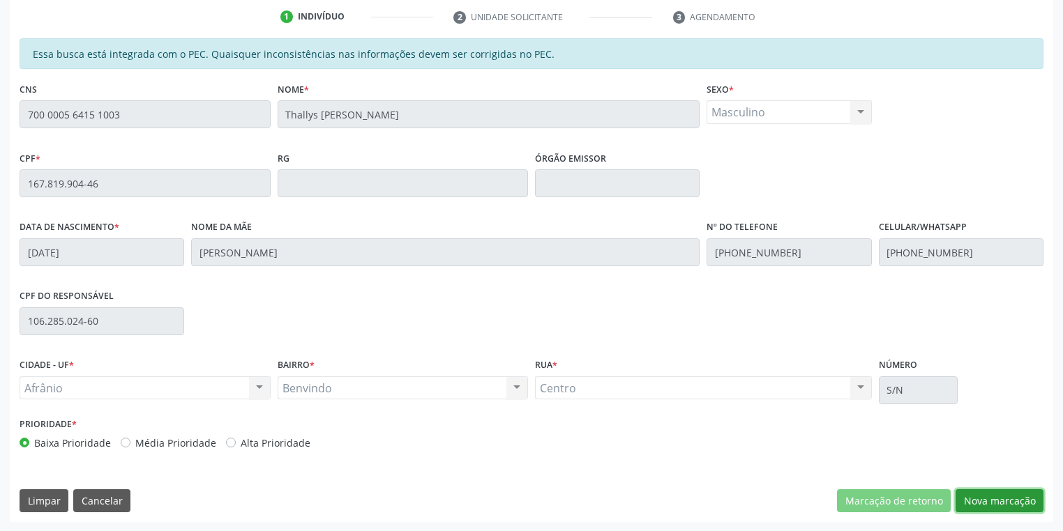
click at [1003, 506] on button "Nova marcação" at bounding box center [1000, 502] width 88 height 24
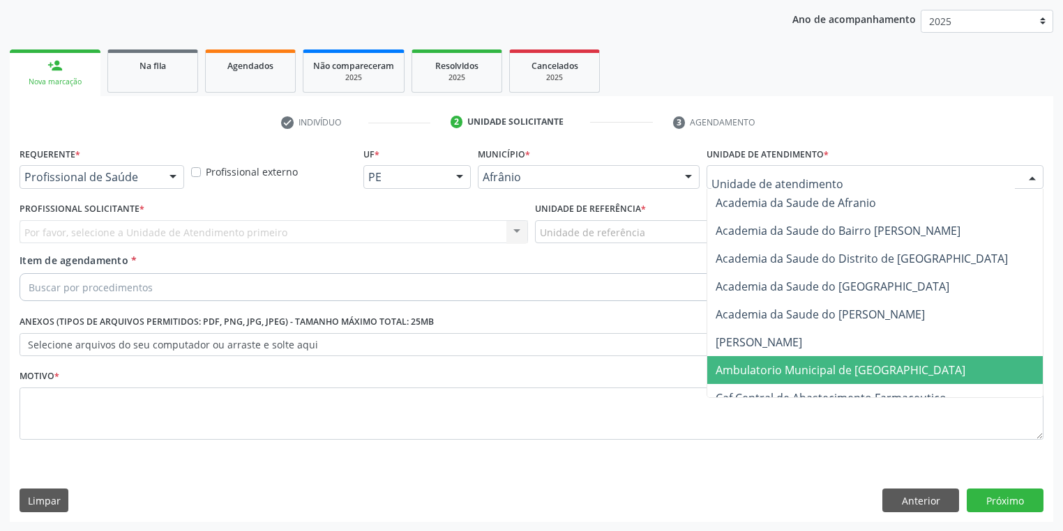
click at [748, 366] on span "Ambulatorio Municipal de [GEOGRAPHIC_DATA]" at bounding box center [841, 370] width 250 height 15
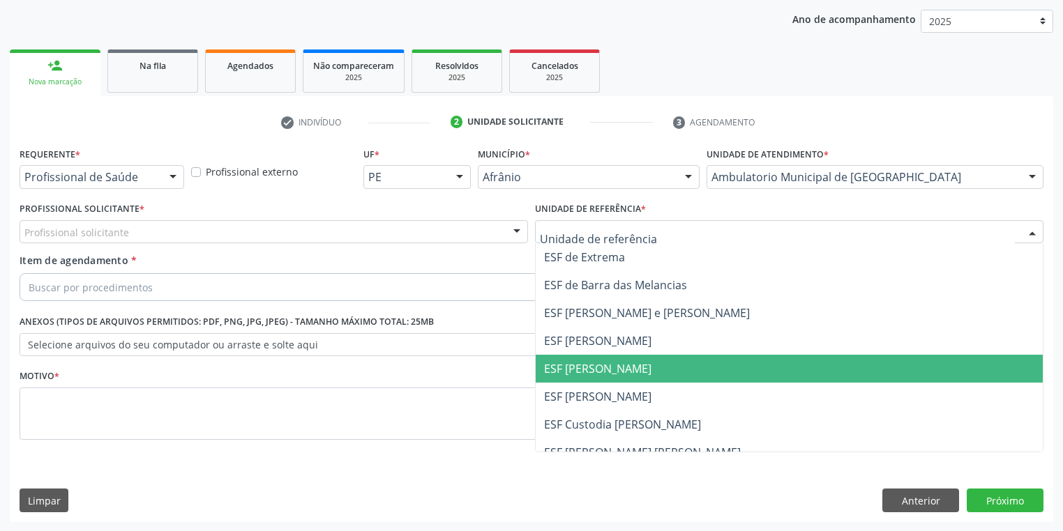
click at [578, 372] on span "ESF [PERSON_NAME]" at bounding box center [597, 368] width 107 height 15
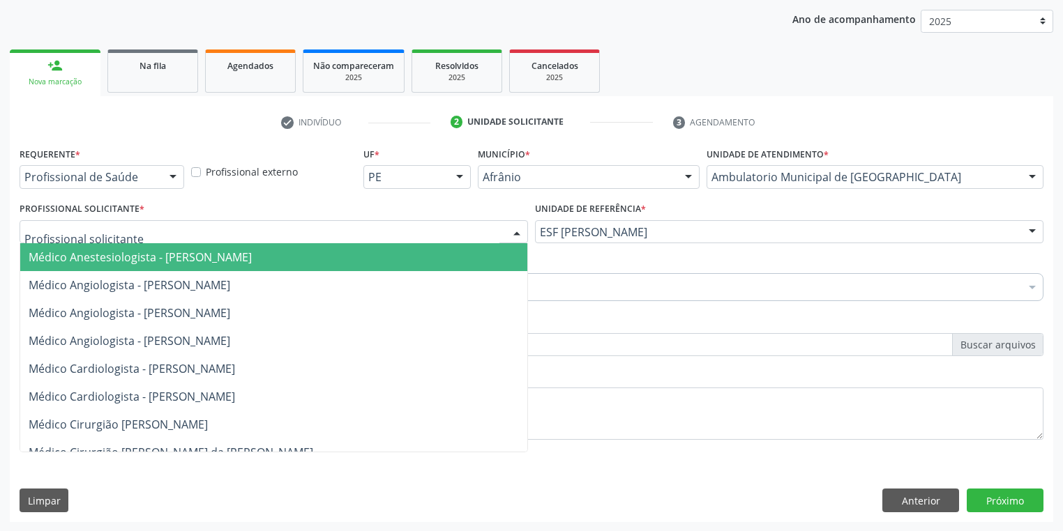
click at [89, 259] on span "Médico Anestesiologista - [PERSON_NAME]" at bounding box center [140, 257] width 223 height 15
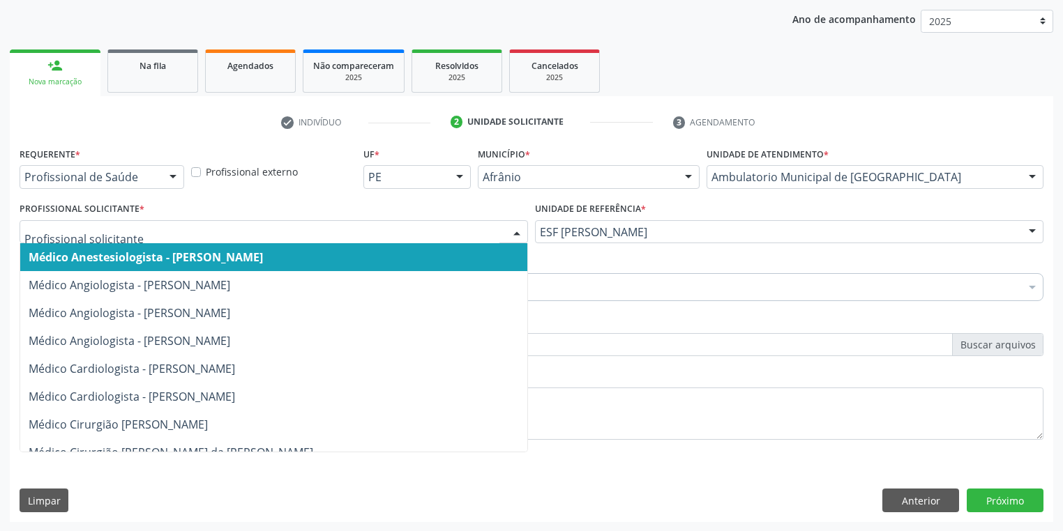
click at [122, 239] on div at bounding box center [274, 232] width 508 height 24
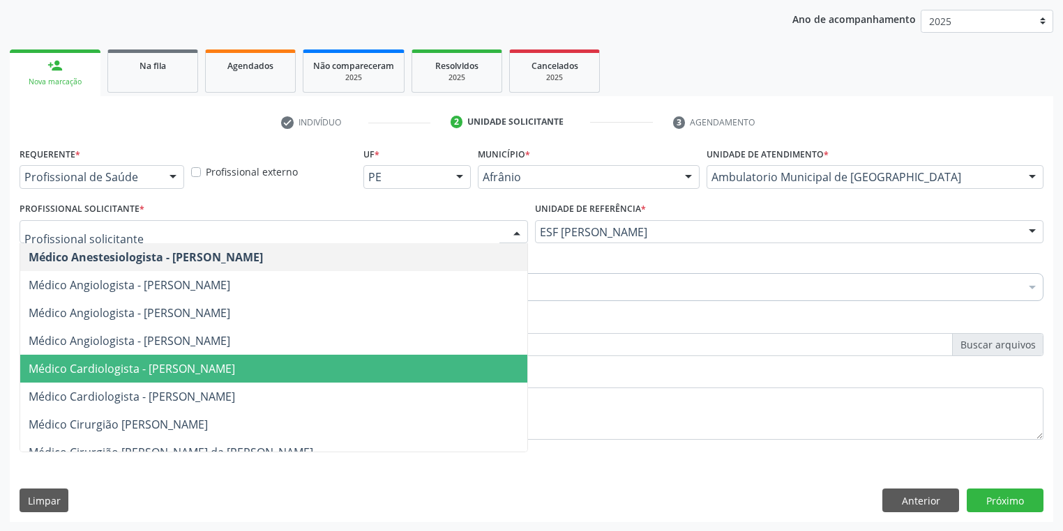
click at [125, 362] on span "Médico Cardiologista - [PERSON_NAME]" at bounding box center [132, 368] width 206 height 15
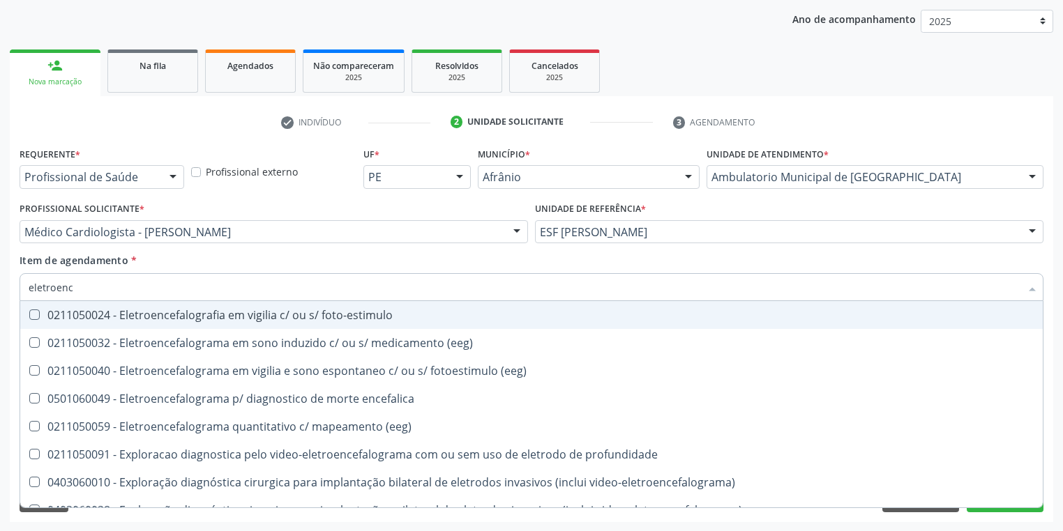
type input "eletroence"
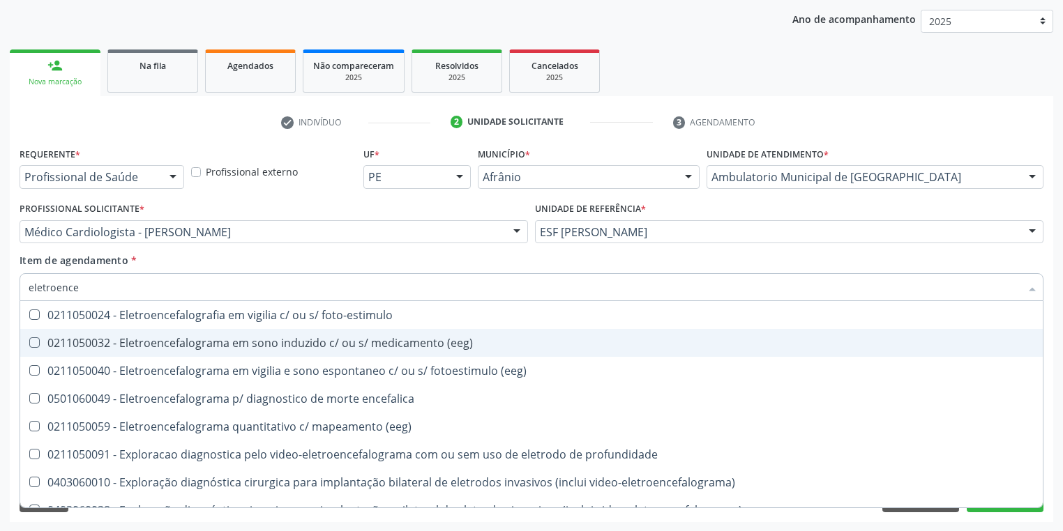
click at [114, 349] on div "0211050032 - Eletroencefalograma em sono induzido c/ ou s/ medicamento (eeg)" at bounding box center [532, 343] width 1006 height 11
checkbox \(eeg\) "true"
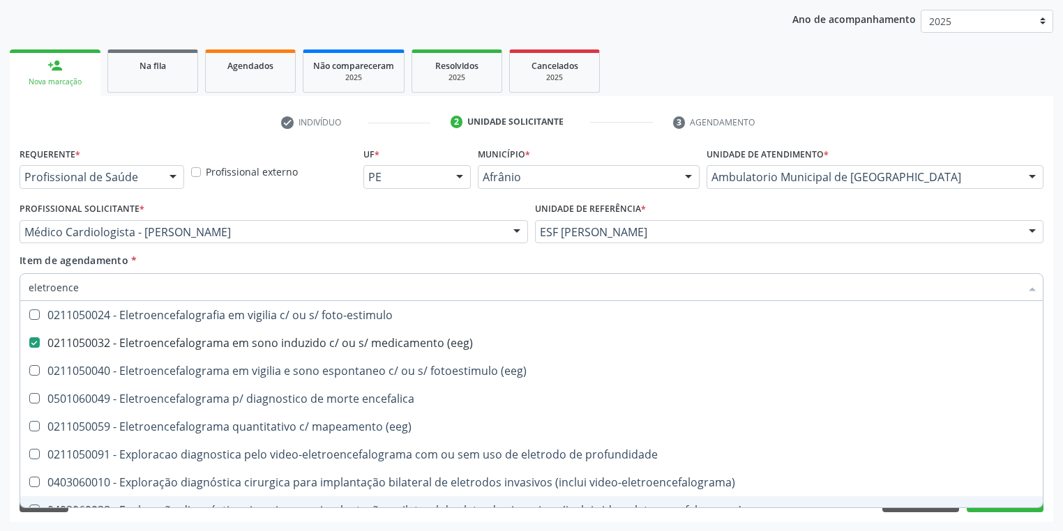
click at [95, 522] on div "Acompanhamento Acompanhe a situação das marcações correntes e finalizadas Relat…" at bounding box center [531, 225] width 1063 height 614
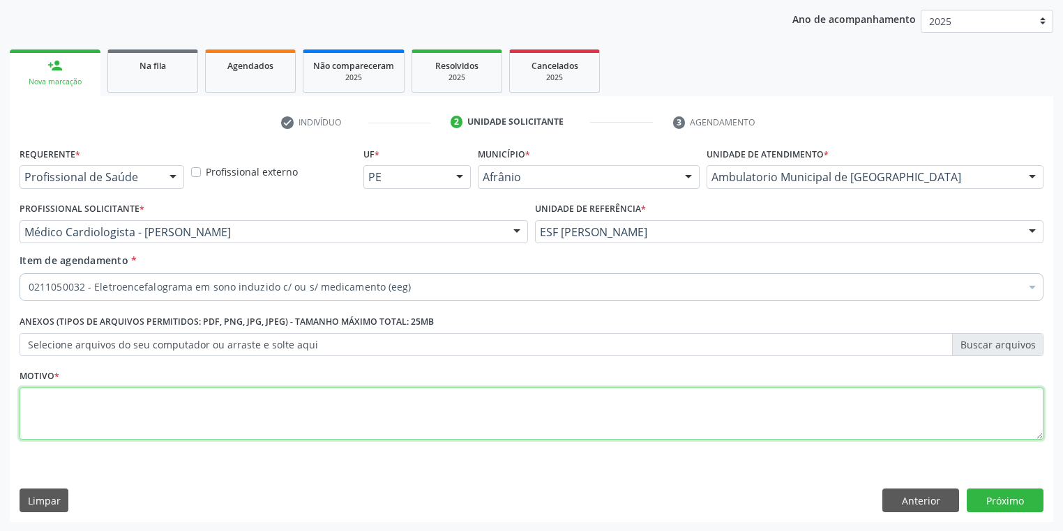
click at [68, 398] on textarea at bounding box center [532, 414] width 1024 height 53
type textarea "*"
click at [994, 496] on button "Próximo" at bounding box center [1005, 501] width 77 height 24
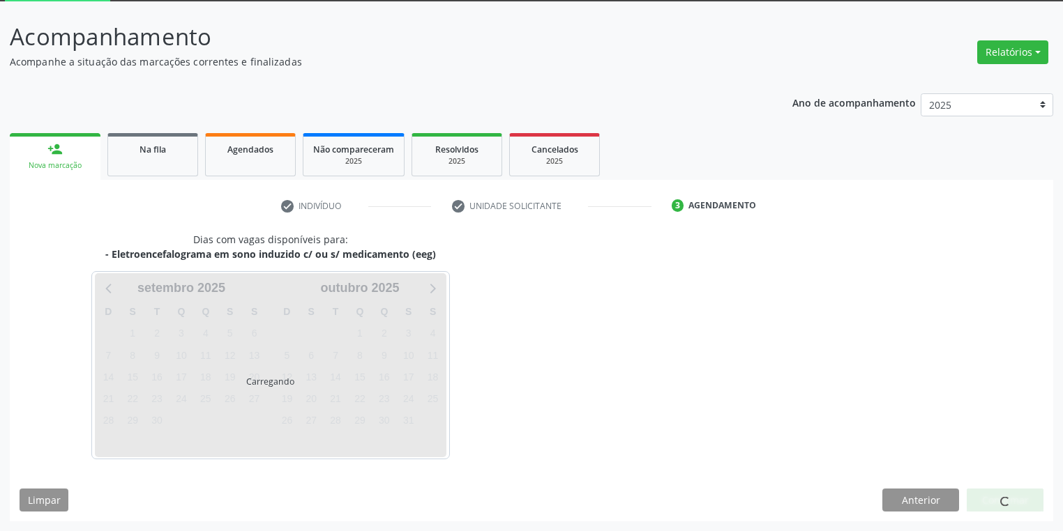
scroll to position [75, 0]
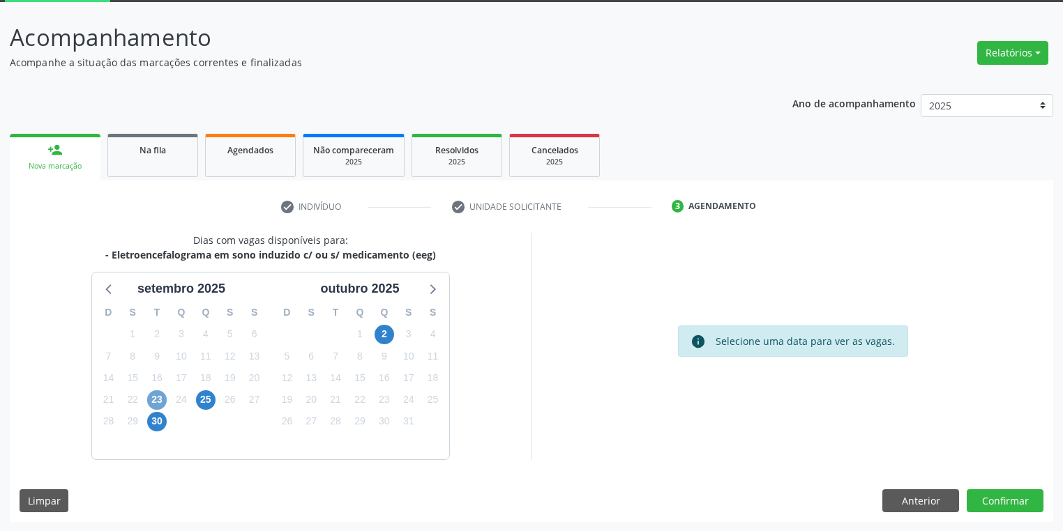
click at [162, 400] on span "23" at bounding box center [157, 401] width 20 height 20
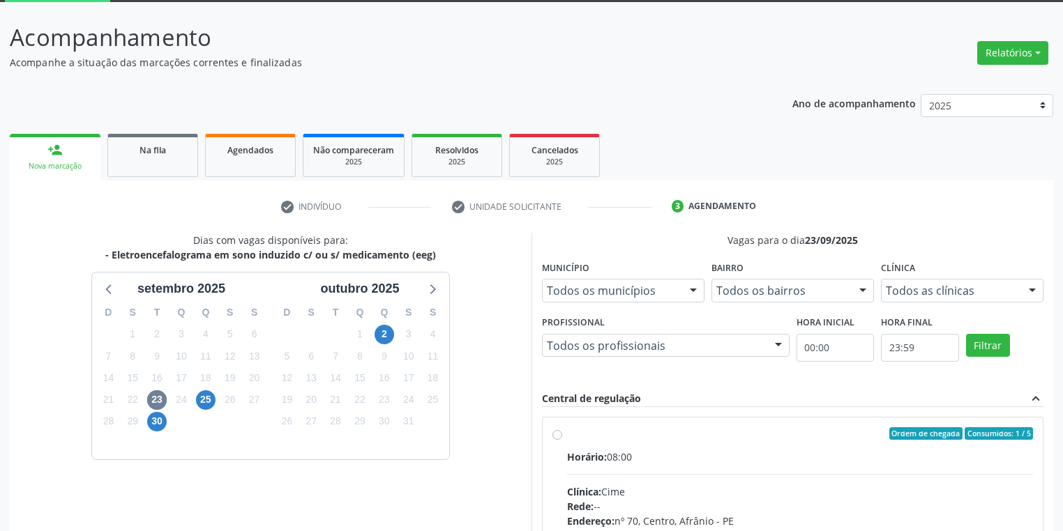
click at [562, 440] on input "Ordem de chegada Consumidos: 1 / 5 Horário: 08:00 Clínica: Cime Rede: -- Endere…" at bounding box center [557, 434] width 10 height 13
radio input "true"
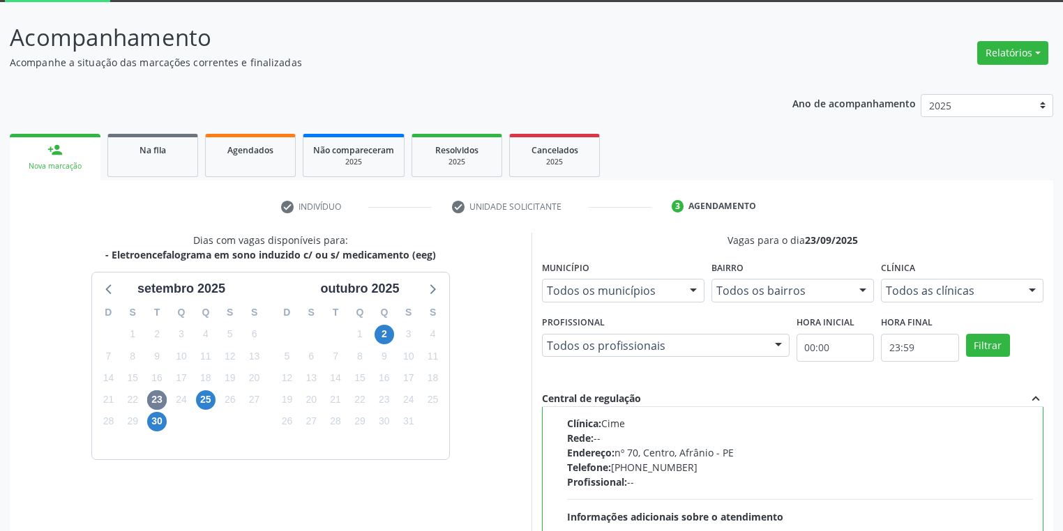
scroll to position [301, 0]
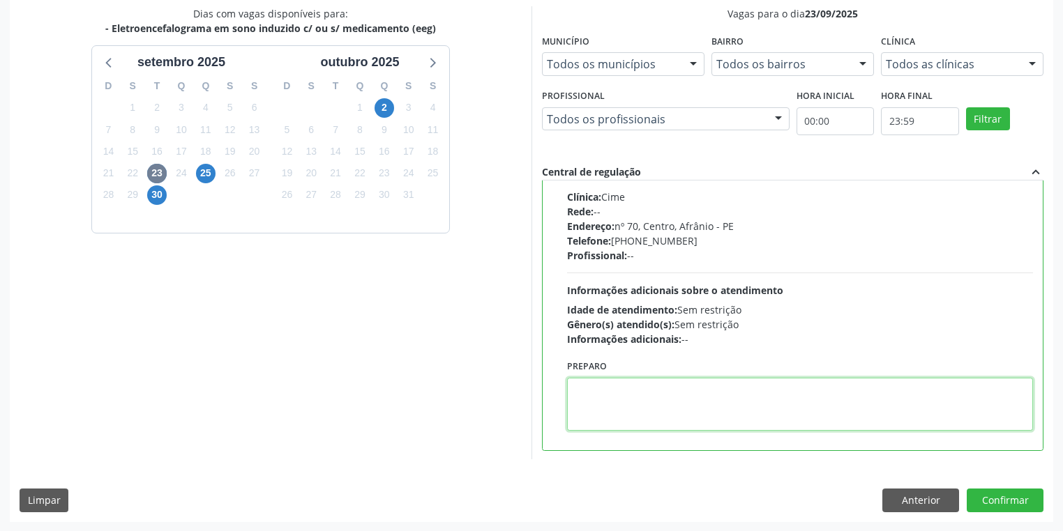
click at [685, 386] on textarea at bounding box center [800, 404] width 466 height 53
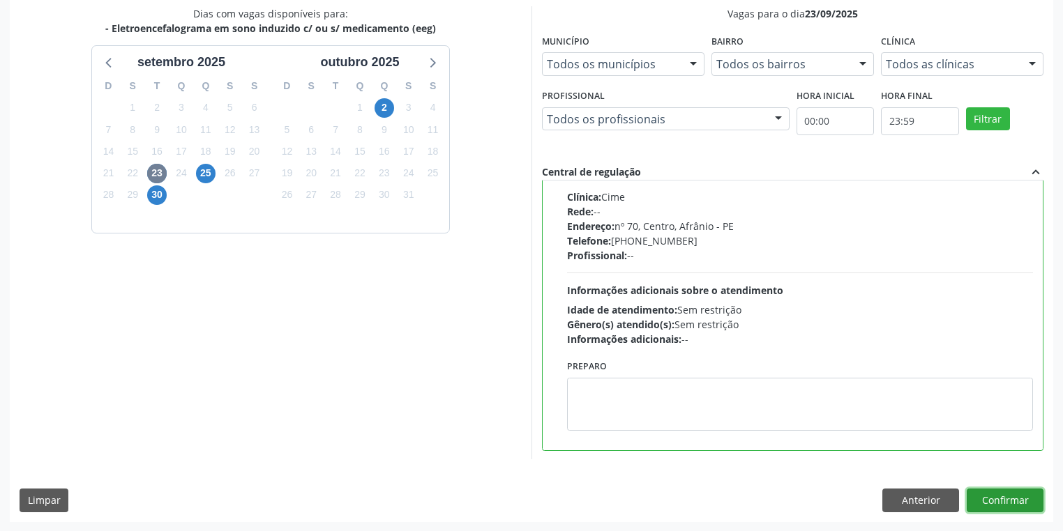
click at [998, 502] on button "Confirmar" at bounding box center [1005, 501] width 77 height 24
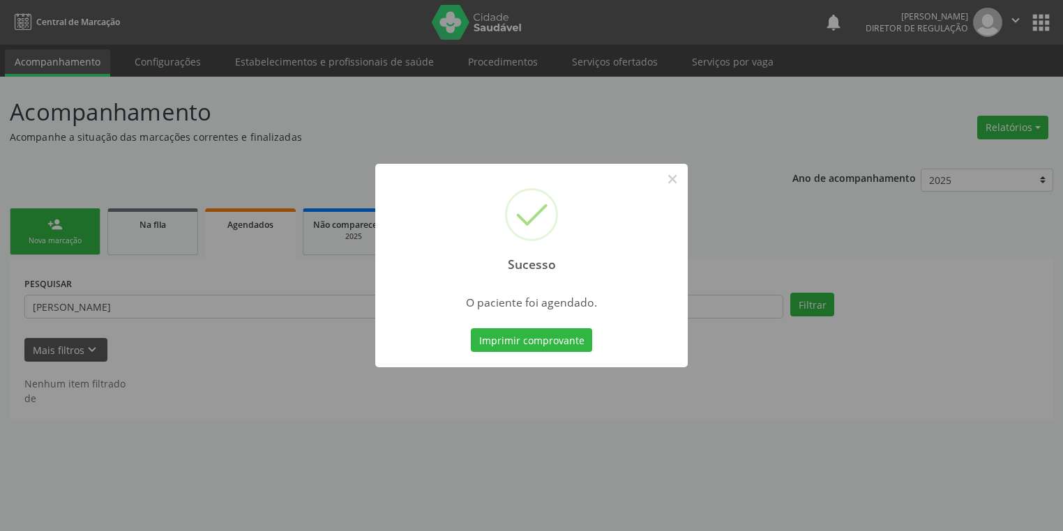
scroll to position [0, 0]
click at [537, 343] on button "Imprimir comprovante" at bounding box center [535, 341] width 121 height 24
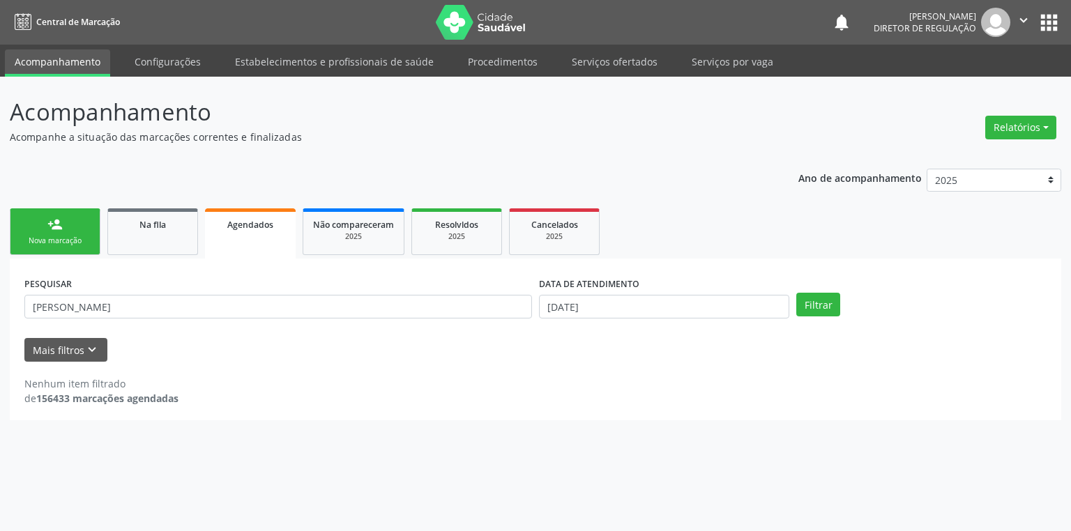
click at [59, 236] on div "Nova marcação" at bounding box center [55, 241] width 70 height 10
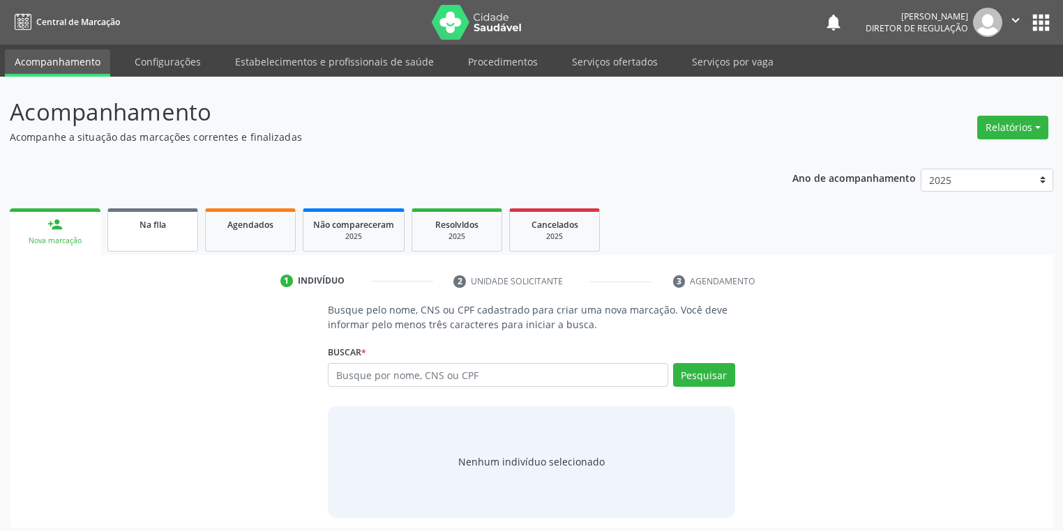
click at [158, 234] on link "Na fila" at bounding box center [152, 230] width 91 height 43
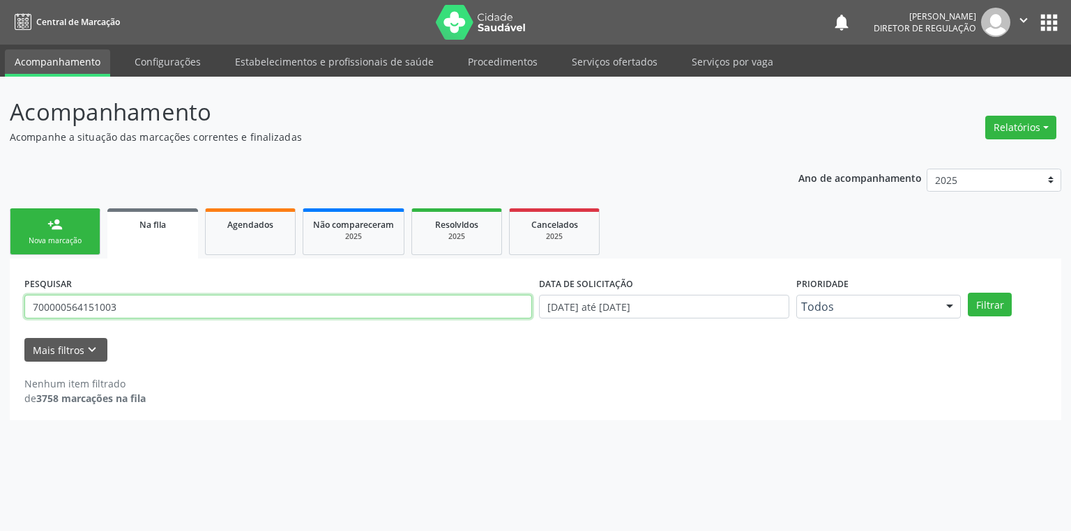
click at [158, 307] on input "700000564151003" at bounding box center [278, 307] width 508 height 24
type input "7"
type input "706504336764793"
click at [1002, 308] on button "Filtrar" at bounding box center [990, 305] width 44 height 24
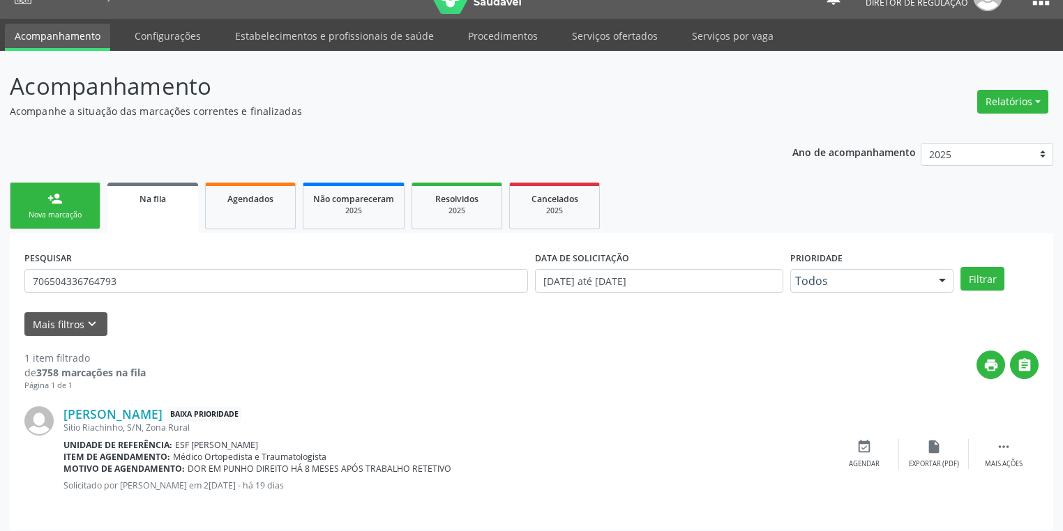
scroll to position [33, 0]
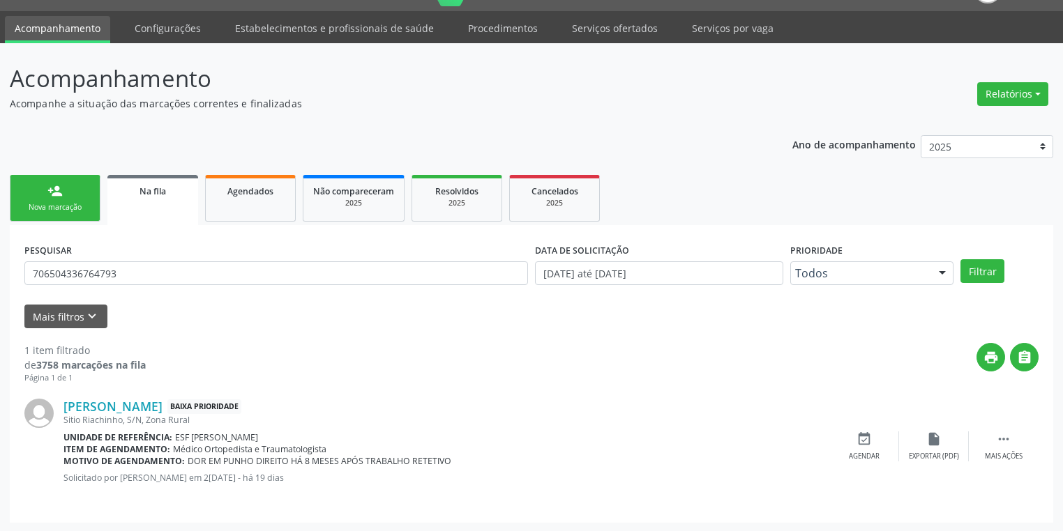
click at [33, 197] on link "person_add Nova marcação" at bounding box center [55, 198] width 91 height 47
click at [33, 197] on div "Ano de acompanhamento 2025 2024 2023 2022 2021 2020 2019 2018 person_add Nova m…" at bounding box center [531, 325] width 1043 height 398
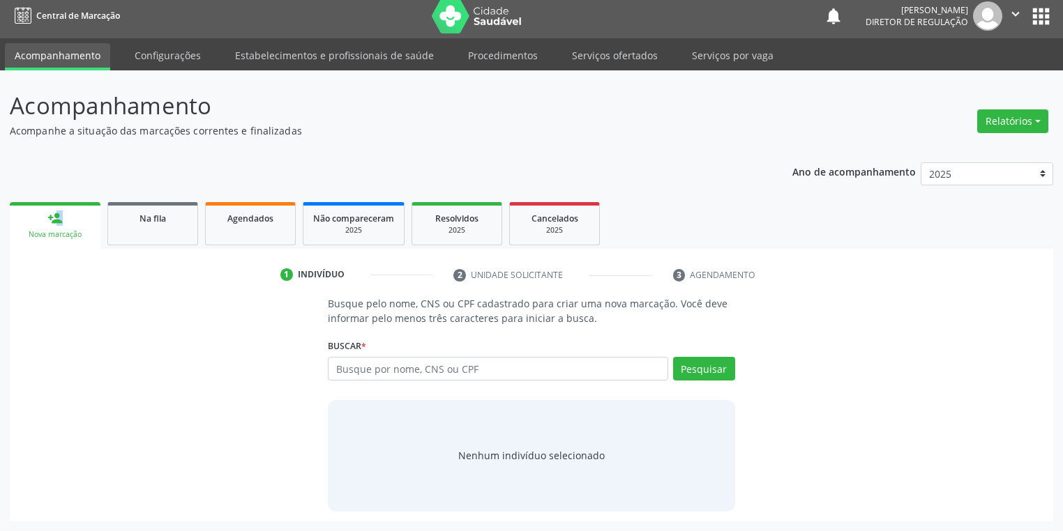
scroll to position [6, 0]
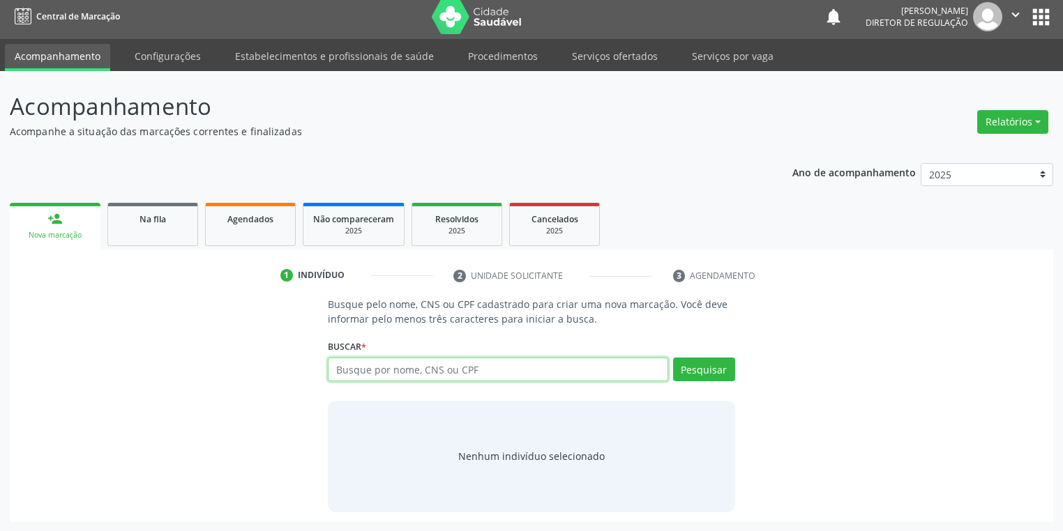
click at [349, 374] on input "text" at bounding box center [498, 370] width 340 height 24
type input "702306549677120"
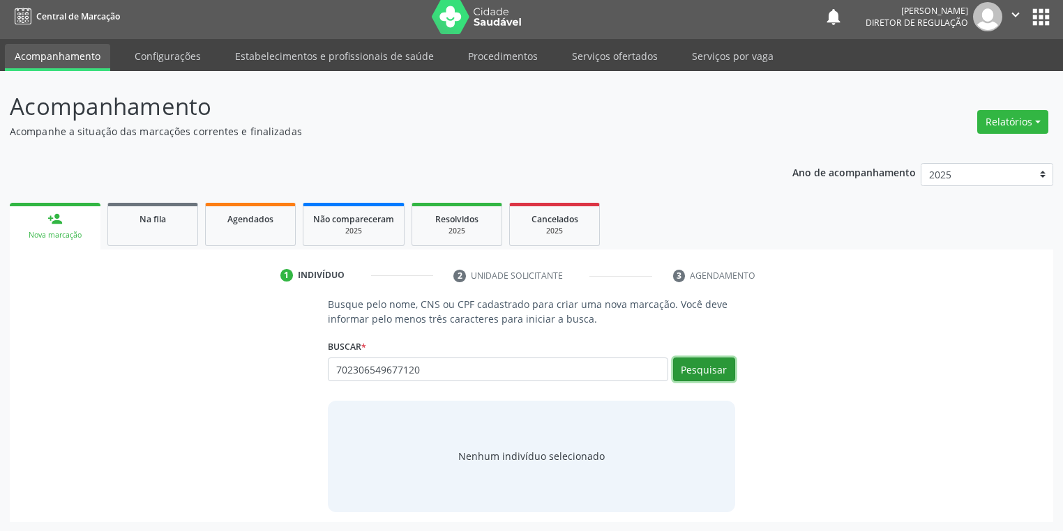
click at [696, 362] on button "Pesquisar" at bounding box center [704, 370] width 62 height 24
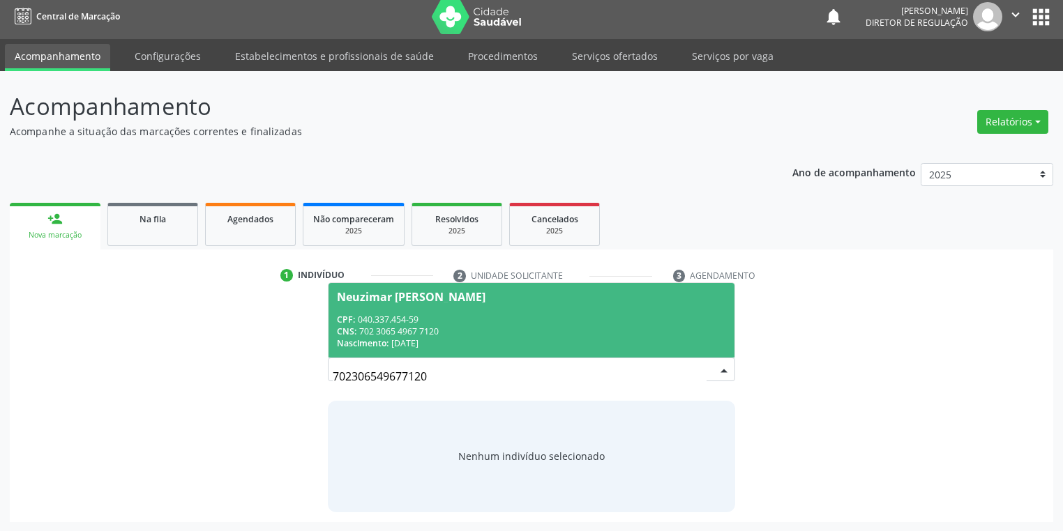
click at [406, 329] on div "CNS: 702 3065 4967 7120" at bounding box center [531, 332] width 389 height 12
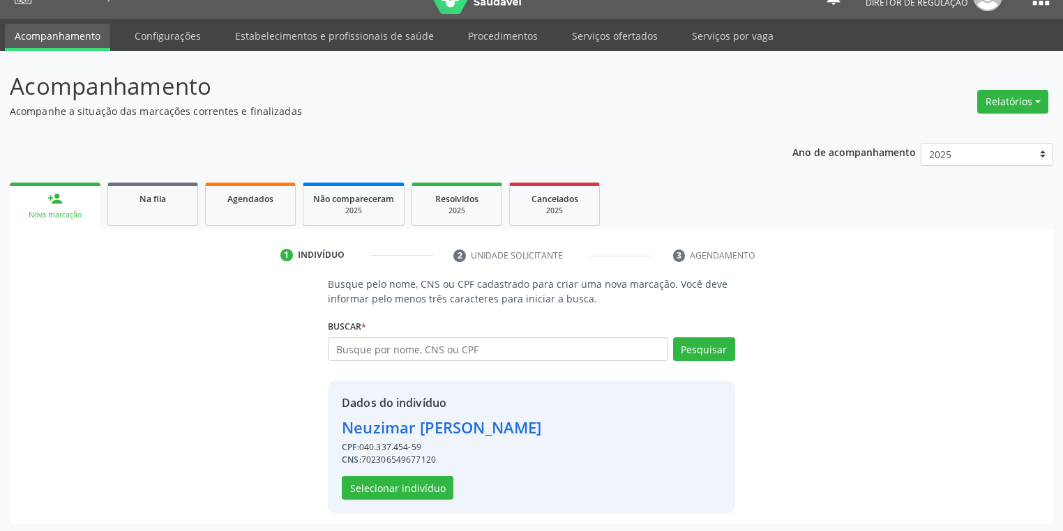
scroll to position [27, 0]
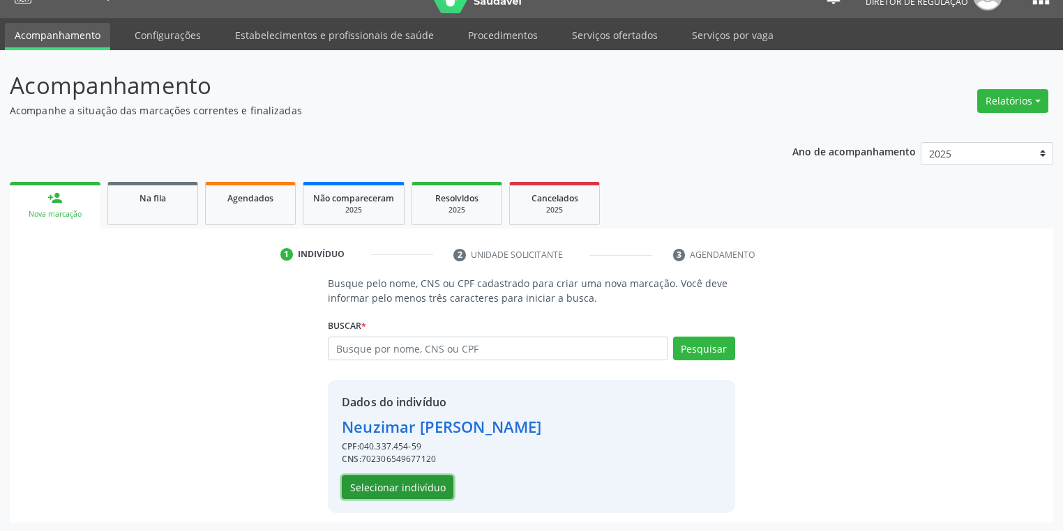
click at [416, 482] on button "Selecionar indivíduo" at bounding box center [398, 488] width 112 height 24
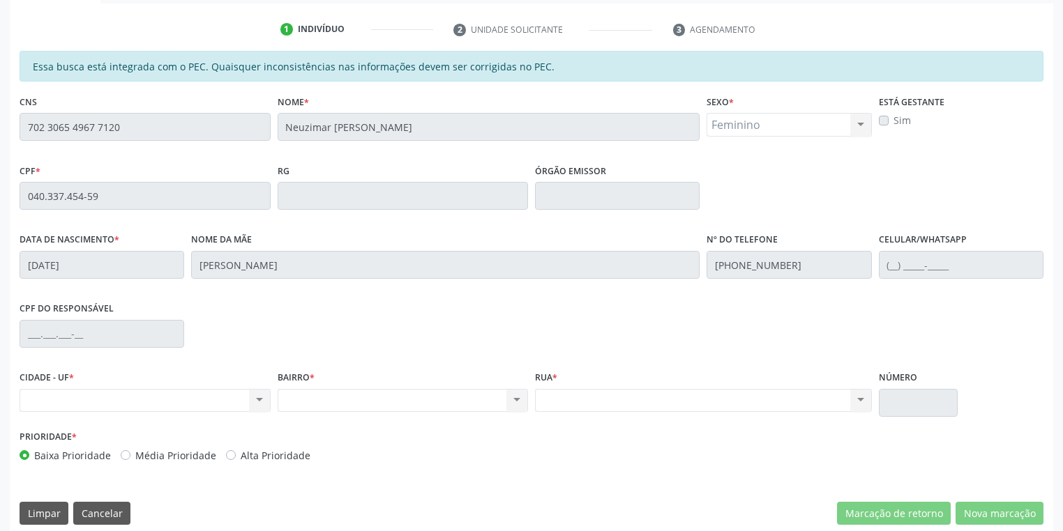
scroll to position [264, 0]
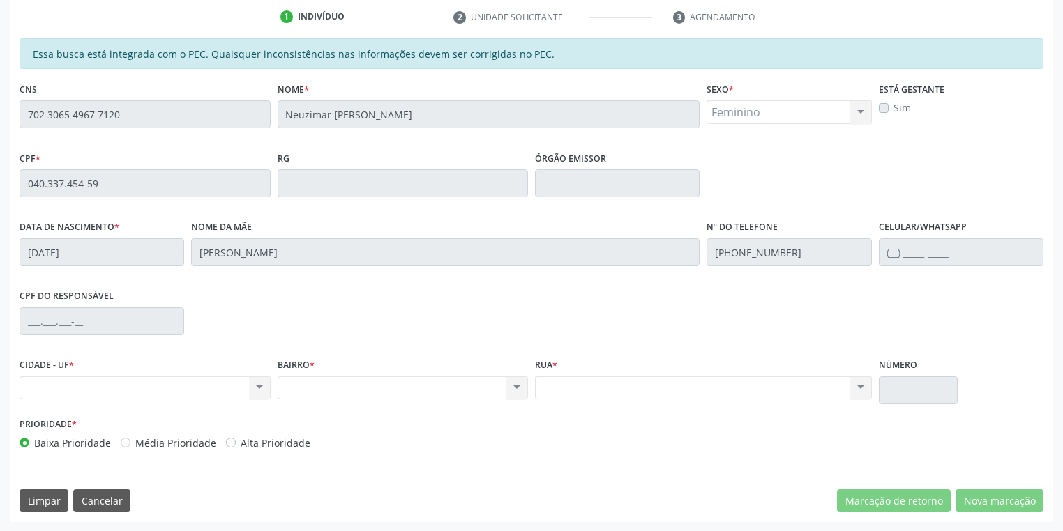
click at [0, 112] on div "Acompanhamento Acompanhe a situação das marcações correntes e finalizadas Relat…" at bounding box center [531, 172] width 1063 height 720
